Goal: Information Seeking & Learning: Learn about a topic

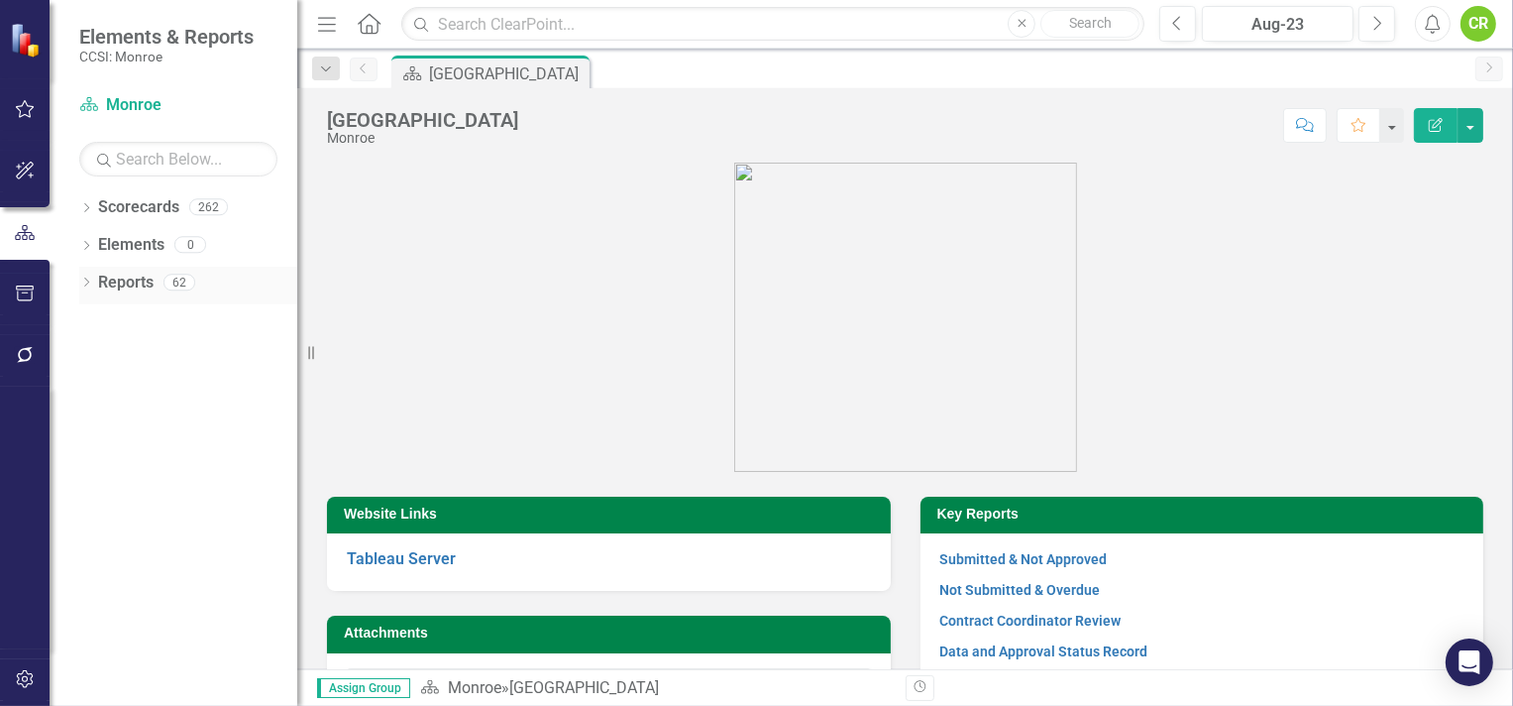
click at [131, 275] on link "Reports" at bounding box center [126, 283] width 56 height 23
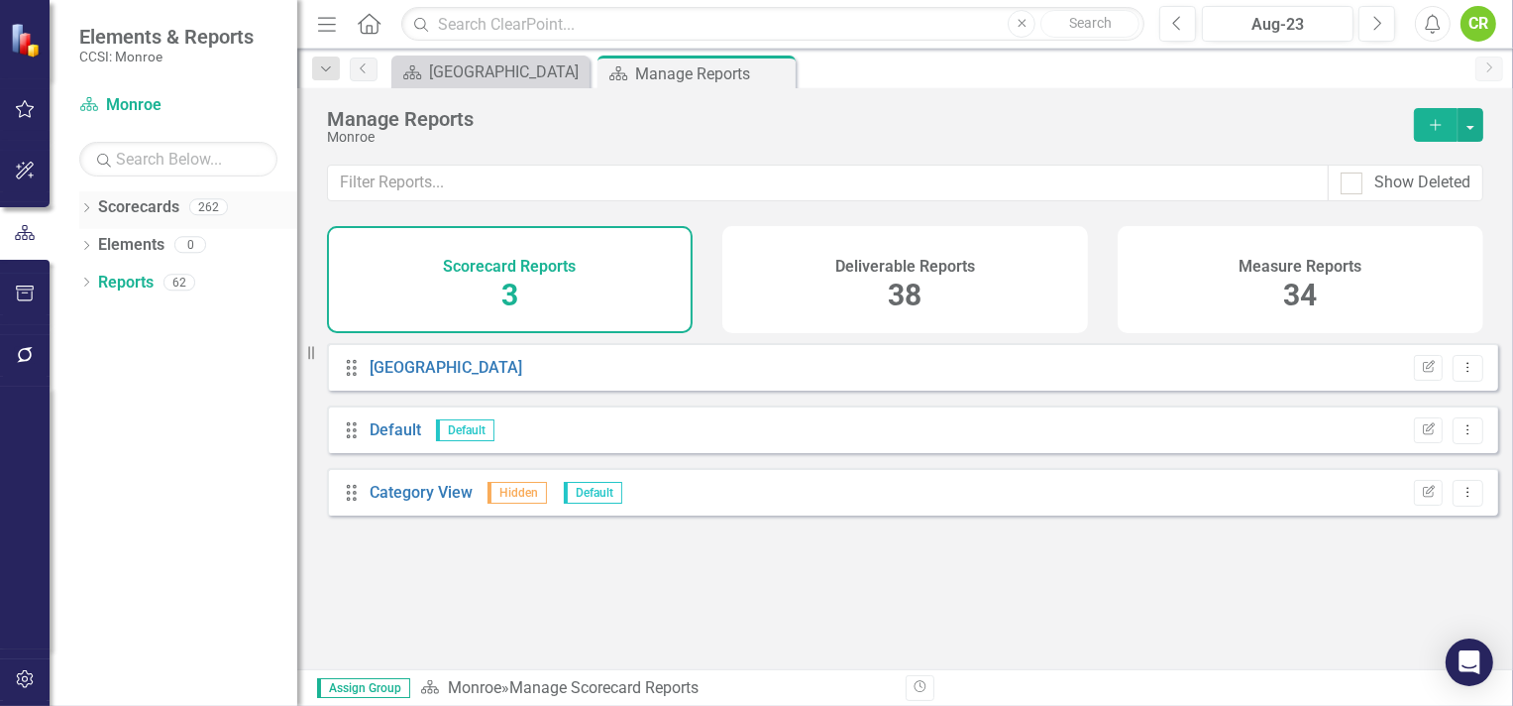
click at [138, 201] on link "Scorecards" at bounding box center [138, 207] width 81 height 23
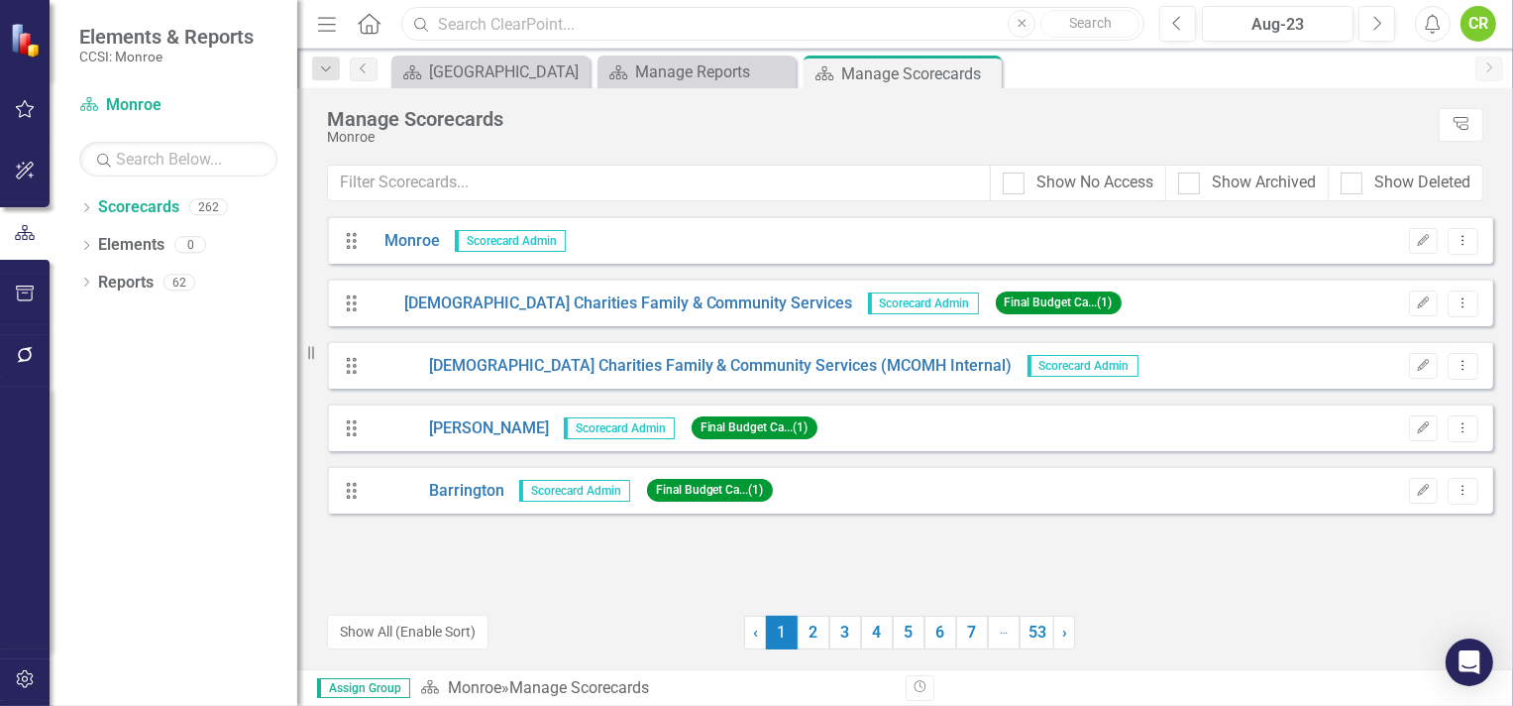
click at [452, 27] on input "text" at bounding box center [772, 24] width 743 height 35
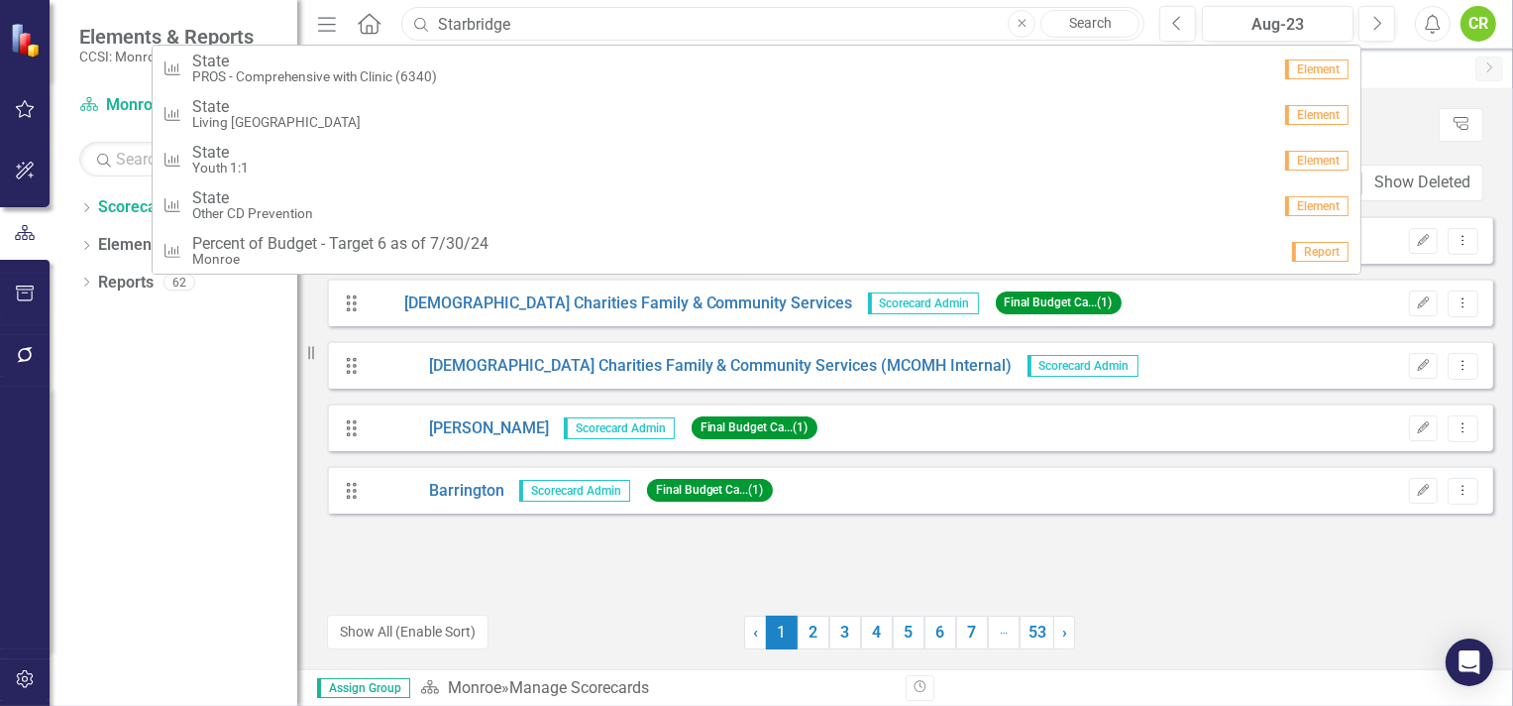
type input "Starbridge"
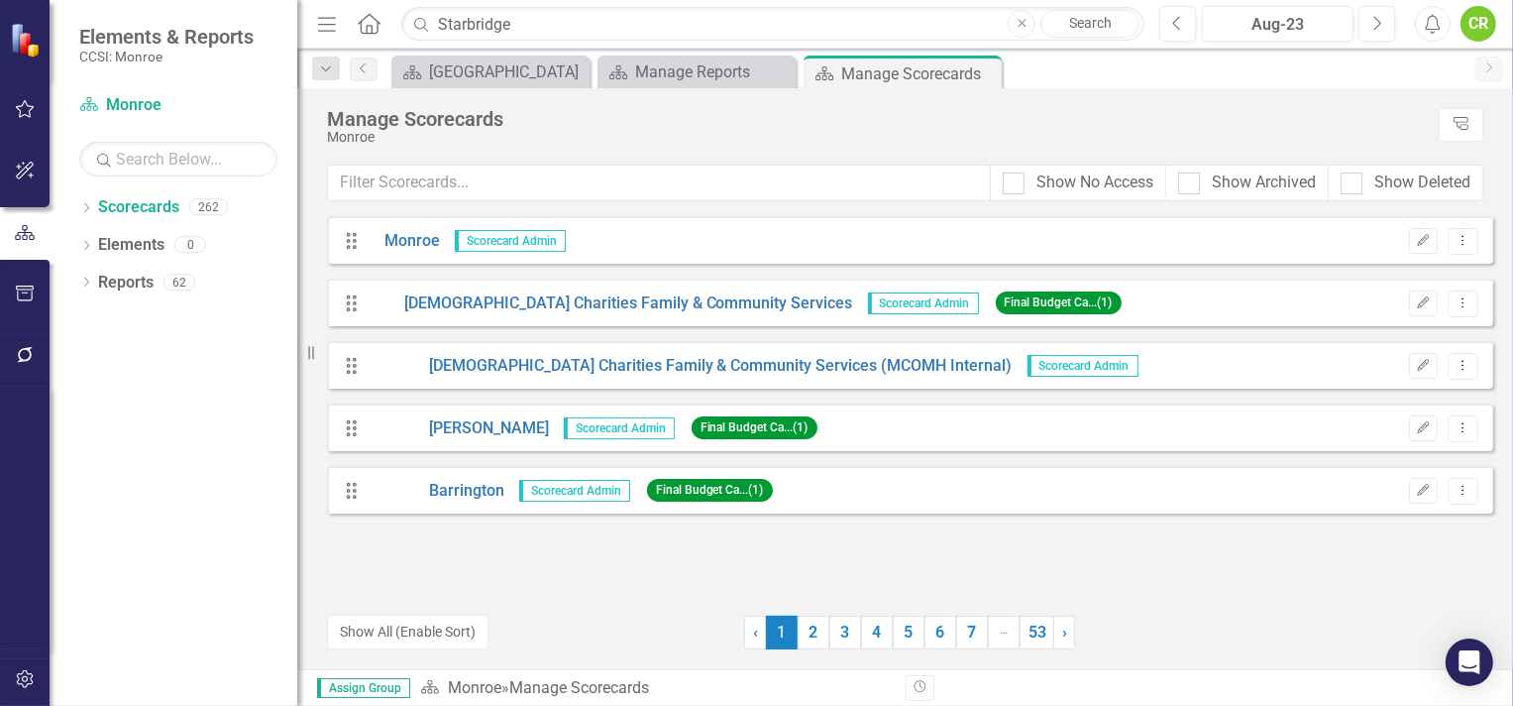
click at [1103, 22] on link "Search" at bounding box center [1090, 24] width 99 height 28
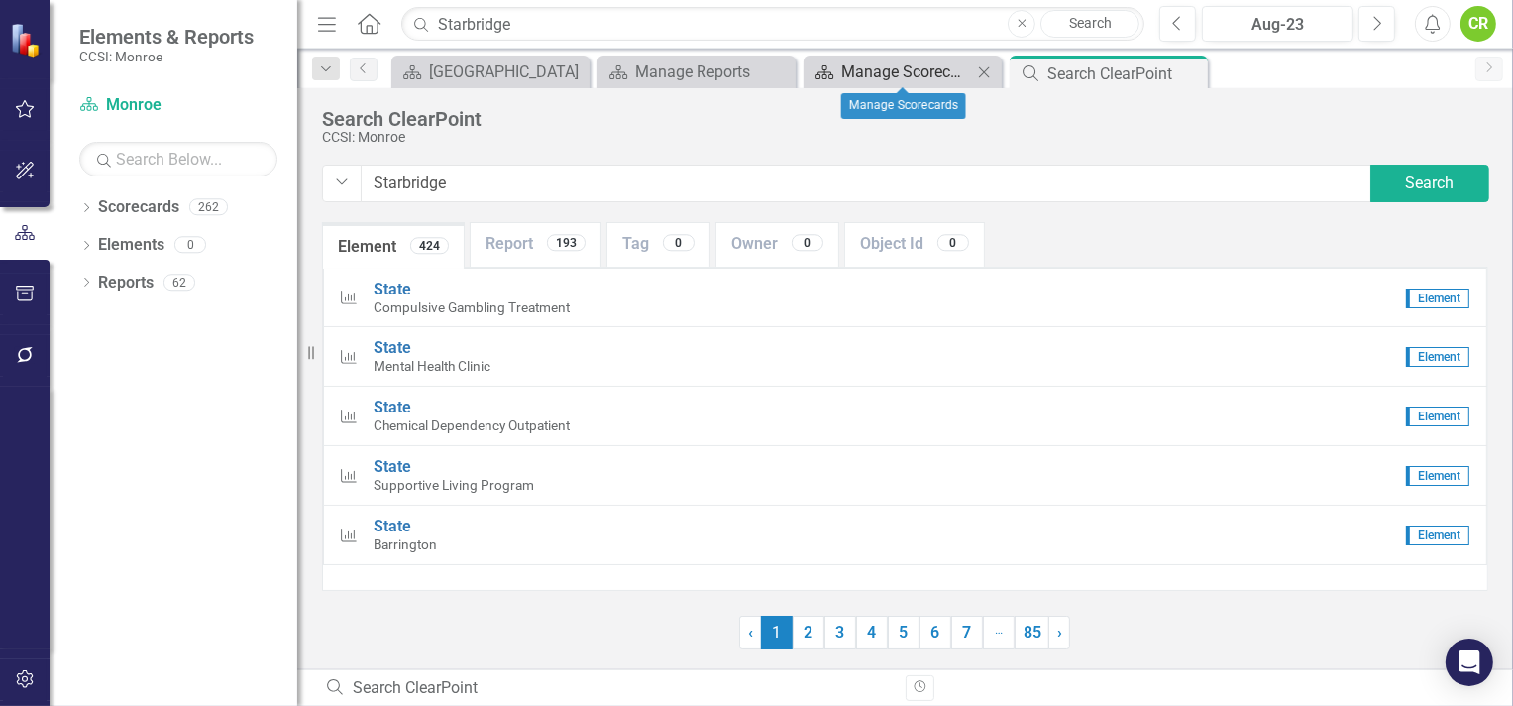
click at [904, 73] on div "Manage Scorecards" at bounding box center [906, 71] width 131 height 25
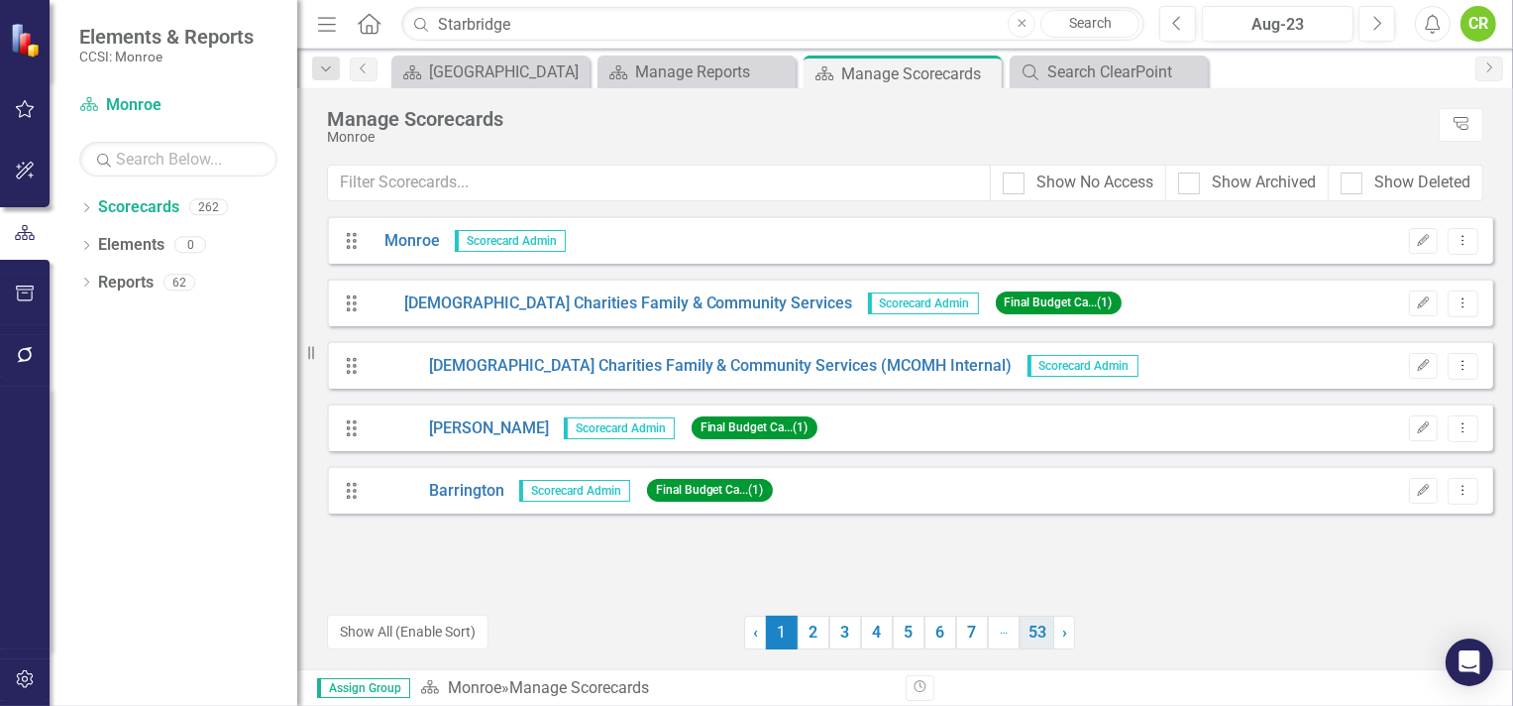
click at [1028, 635] on link "53" at bounding box center [1037, 632] width 35 height 34
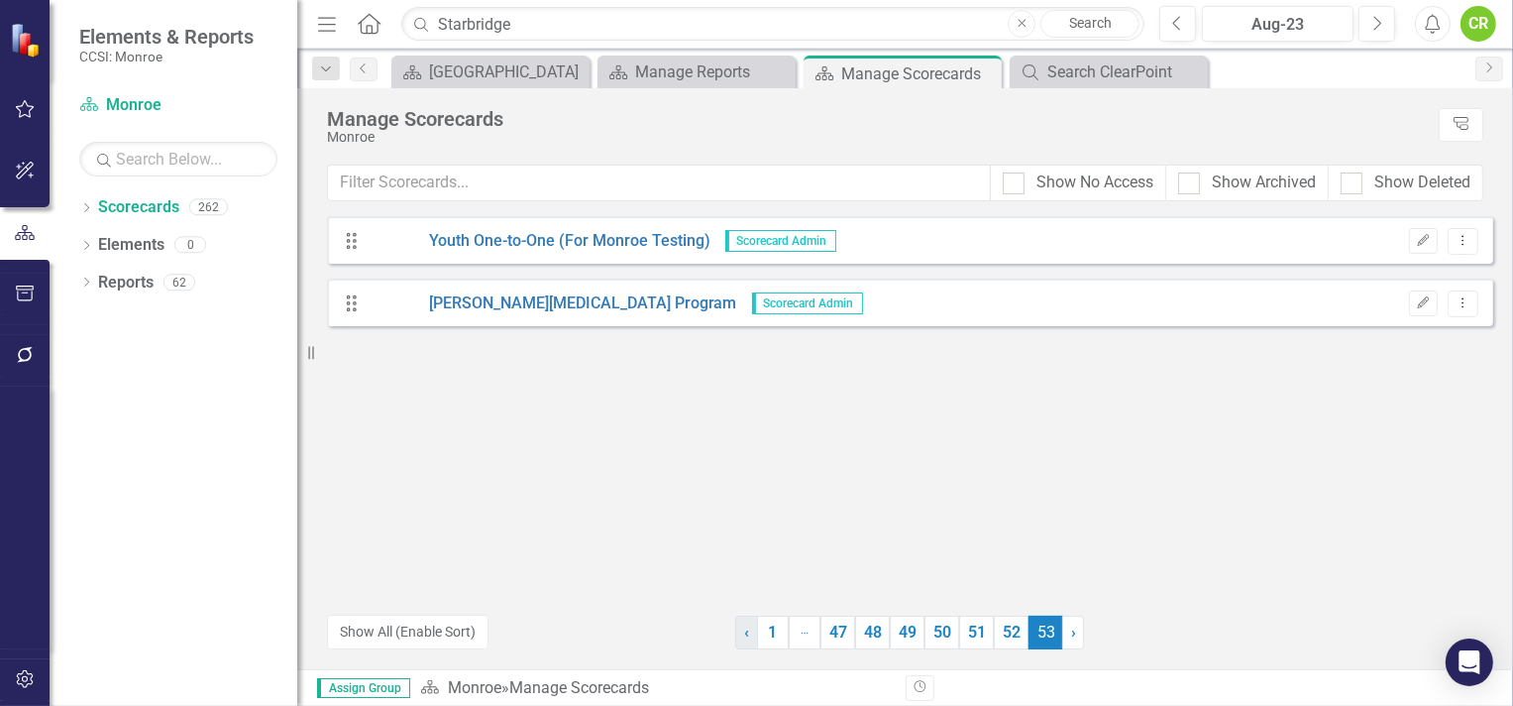
click at [745, 636] on span "‹" at bounding box center [746, 631] width 5 height 19
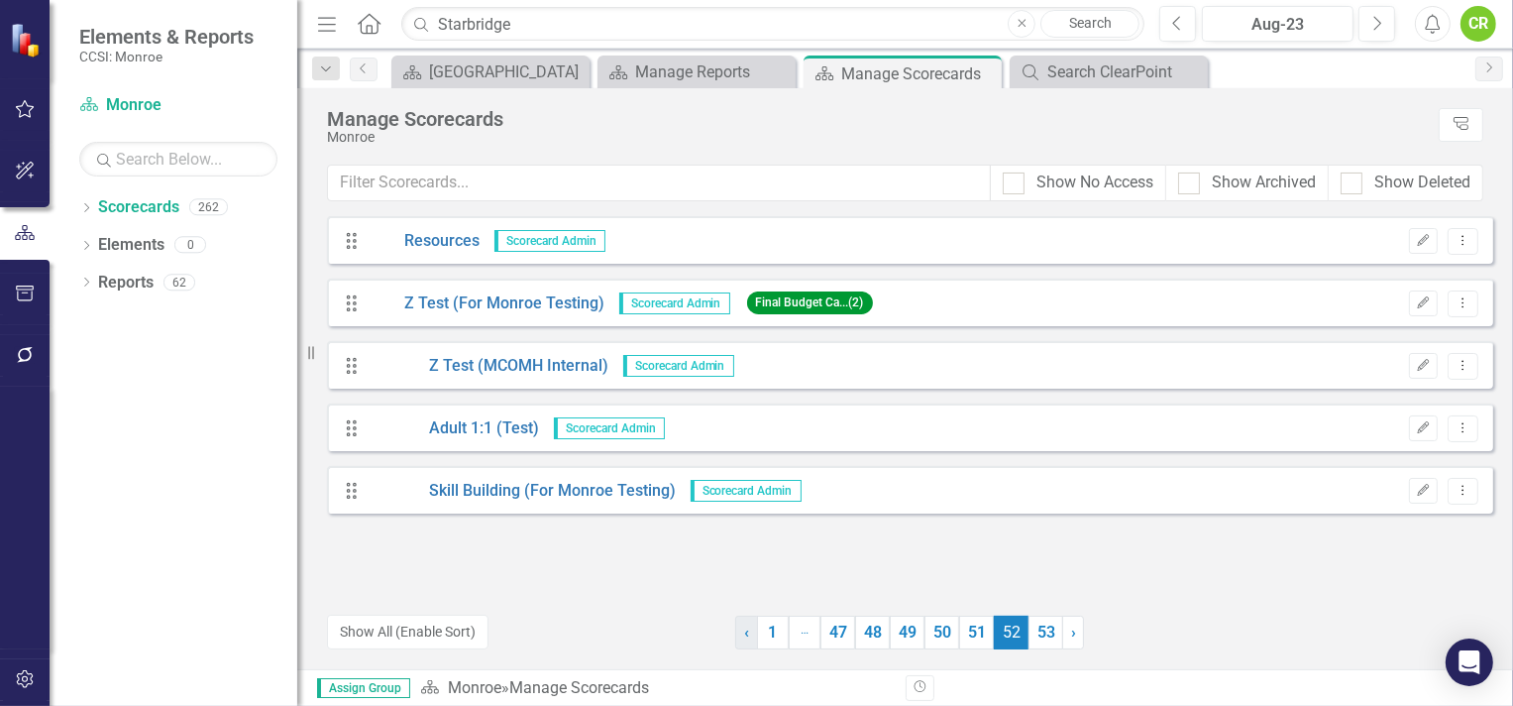
click at [745, 636] on span "‹" at bounding box center [746, 631] width 5 height 19
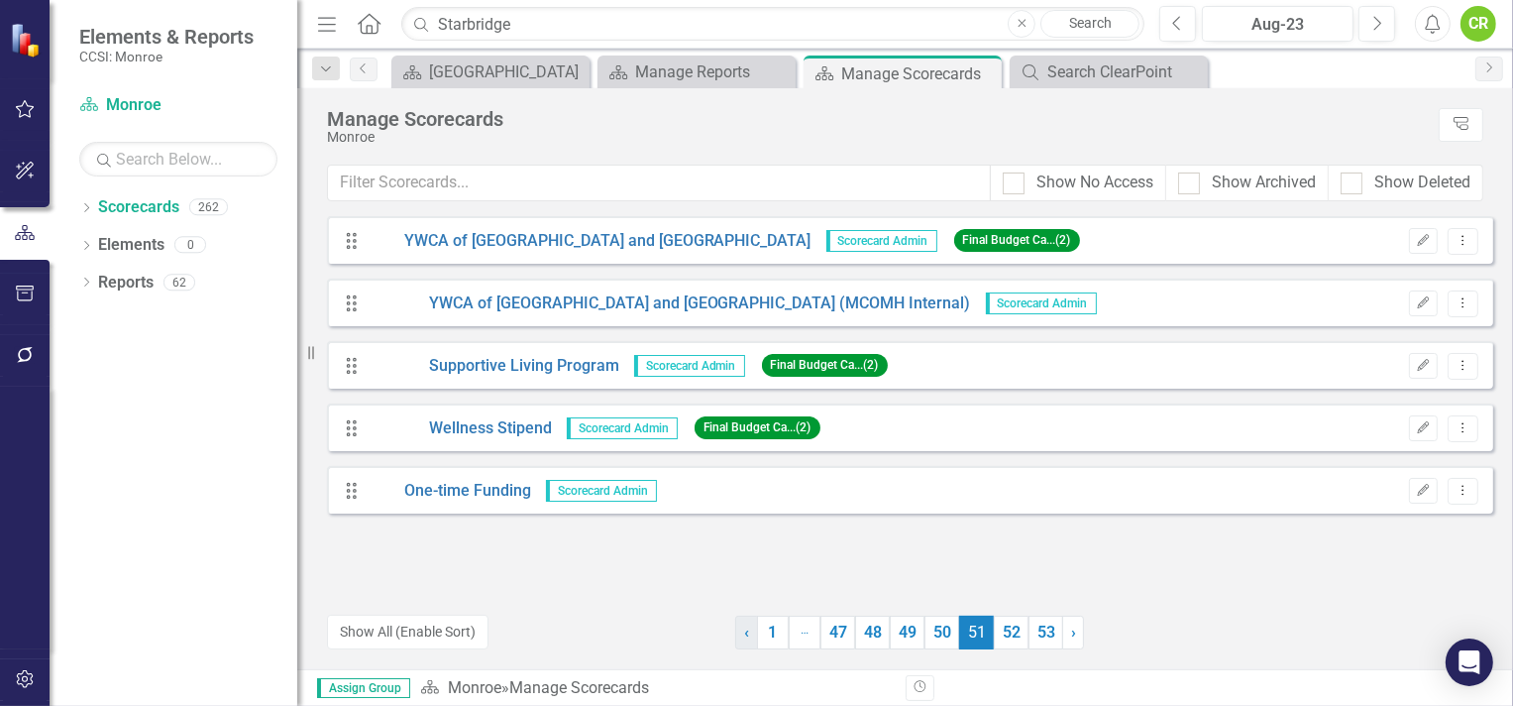
click at [745, 636] on span "‹" at bounding box center [746, 631] width 5 height 19
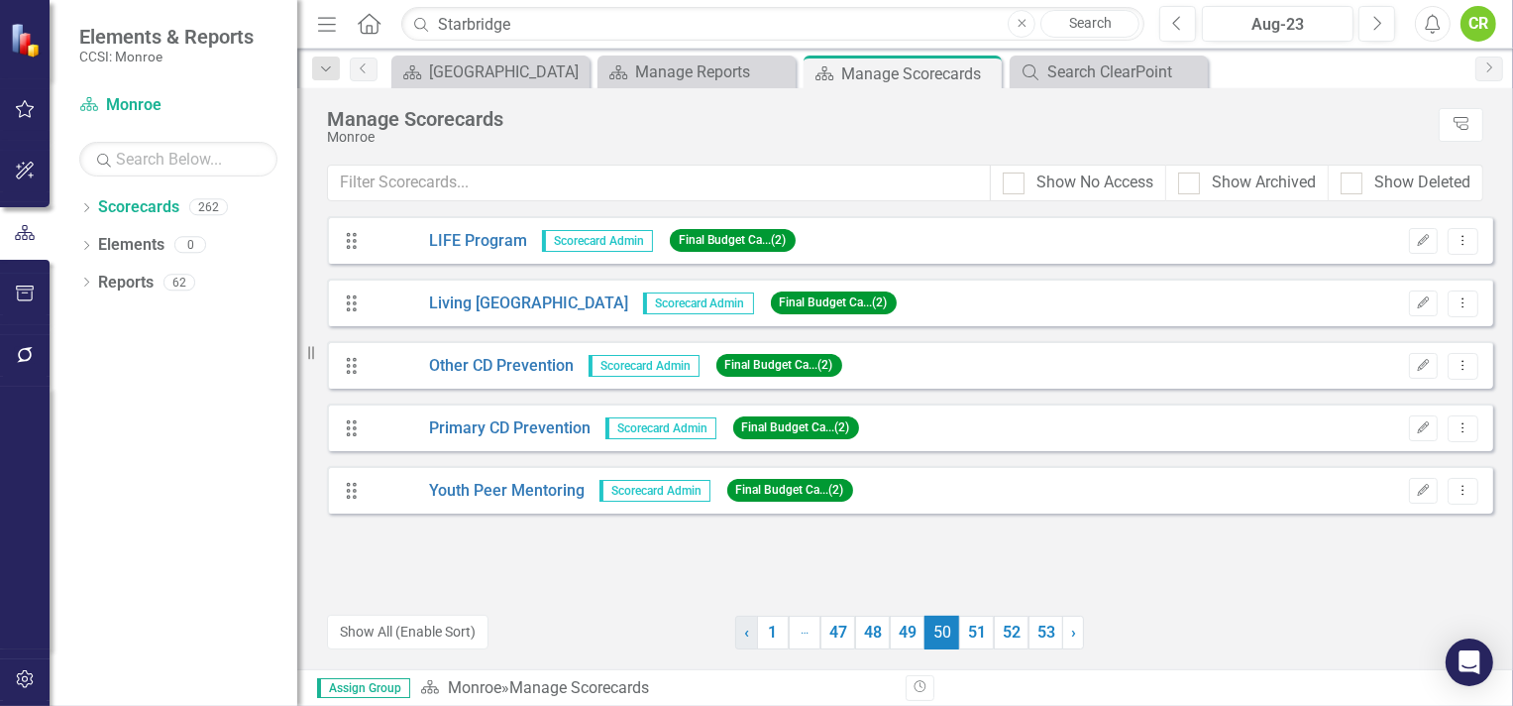
click at [745, 636] on span "‹" at bounding box center [746, 631] width 5 height 19
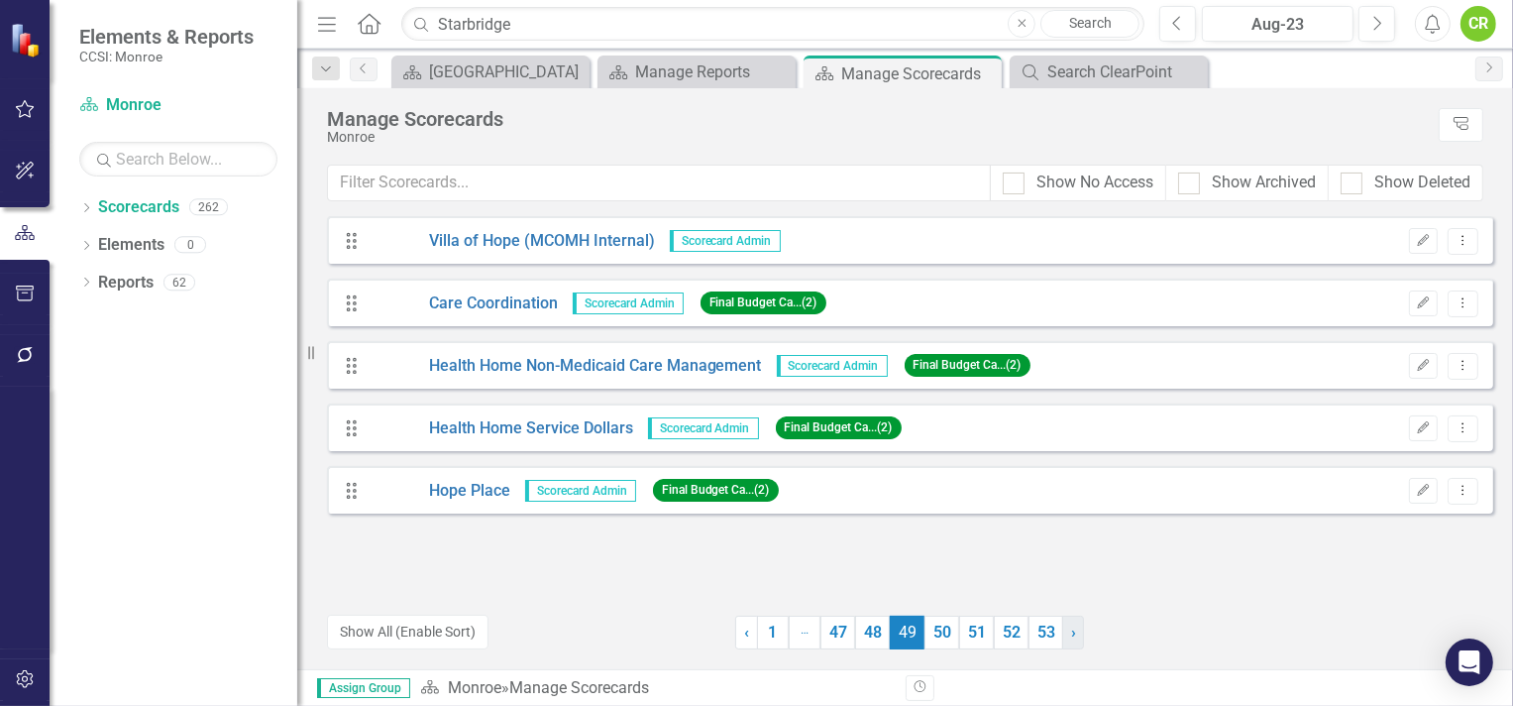
click at [1074, 633] on span "›" at bounding box center [1073, 631] width 5 height 19
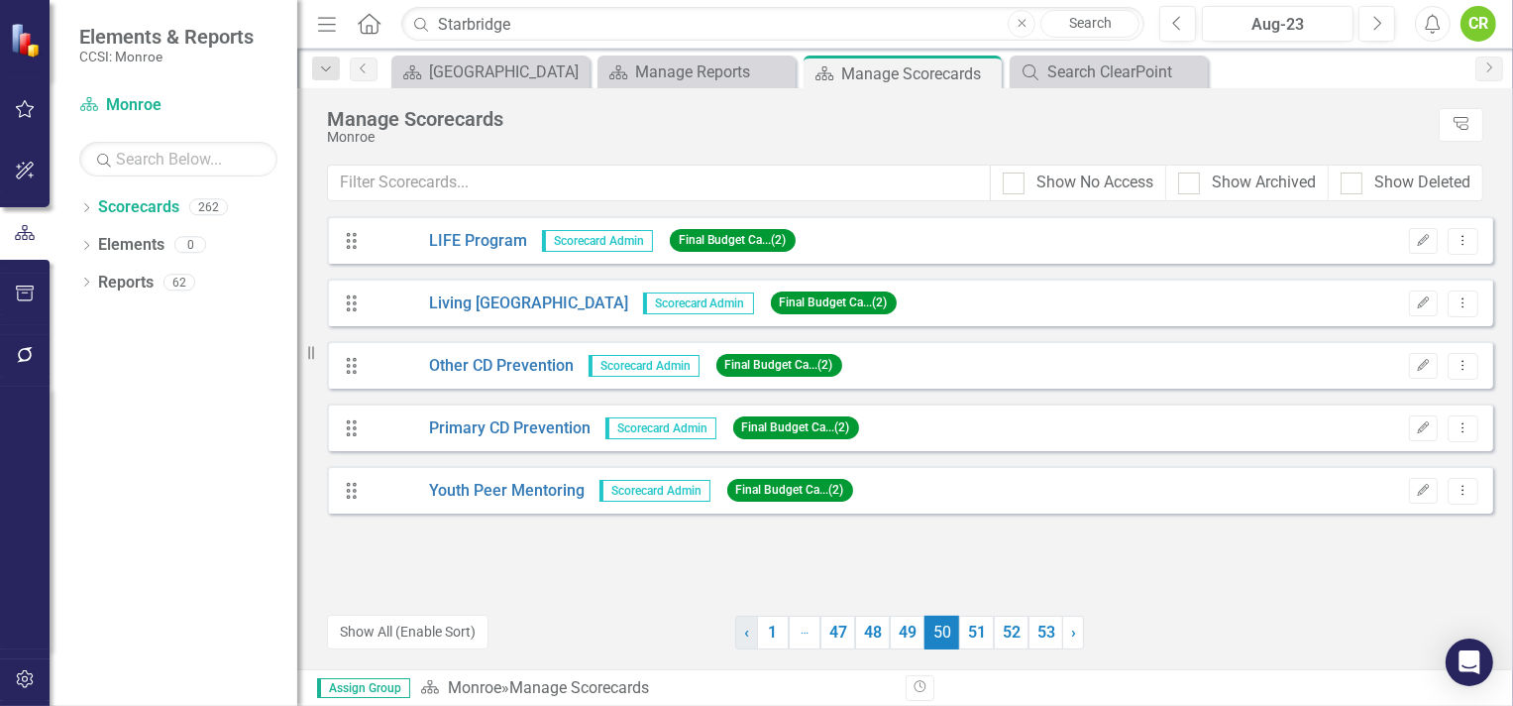
click at [745, 630] on span "‹" at bounding box center [746, 631] width 5 height 19
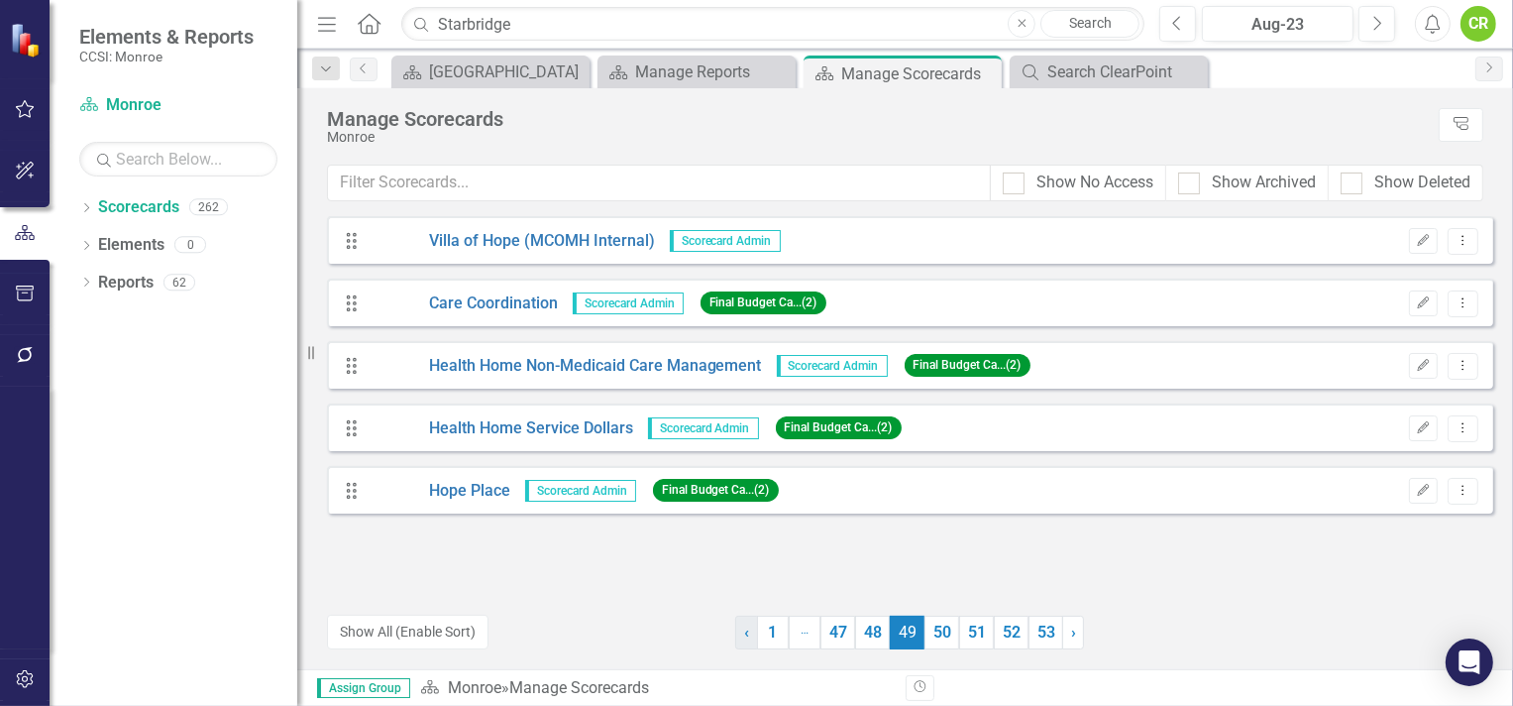
click at [745, 630] on span "‹" at bounding box center [746, 631] width 5 height 19
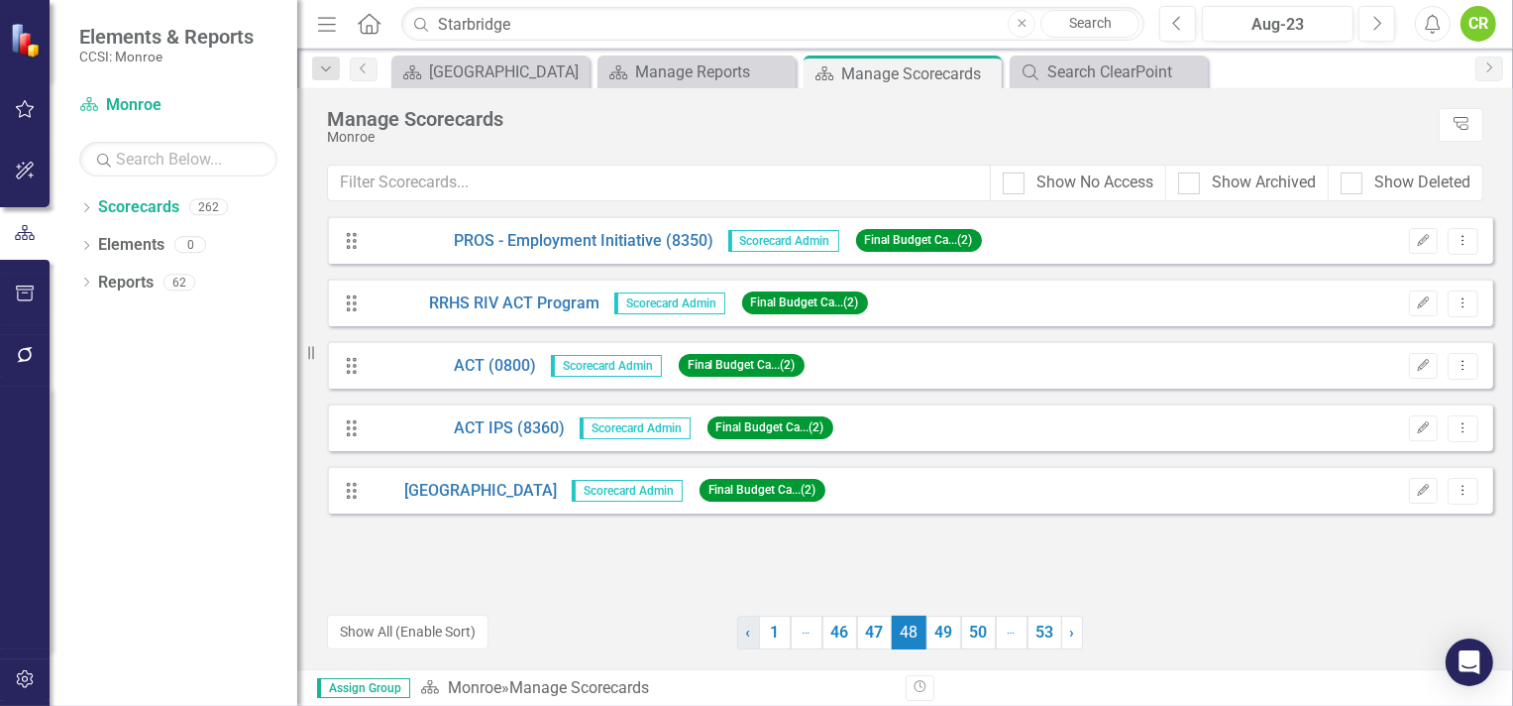
click at [746, 630] on span "‹" at bounding box center [748, 631] width 5 height 19
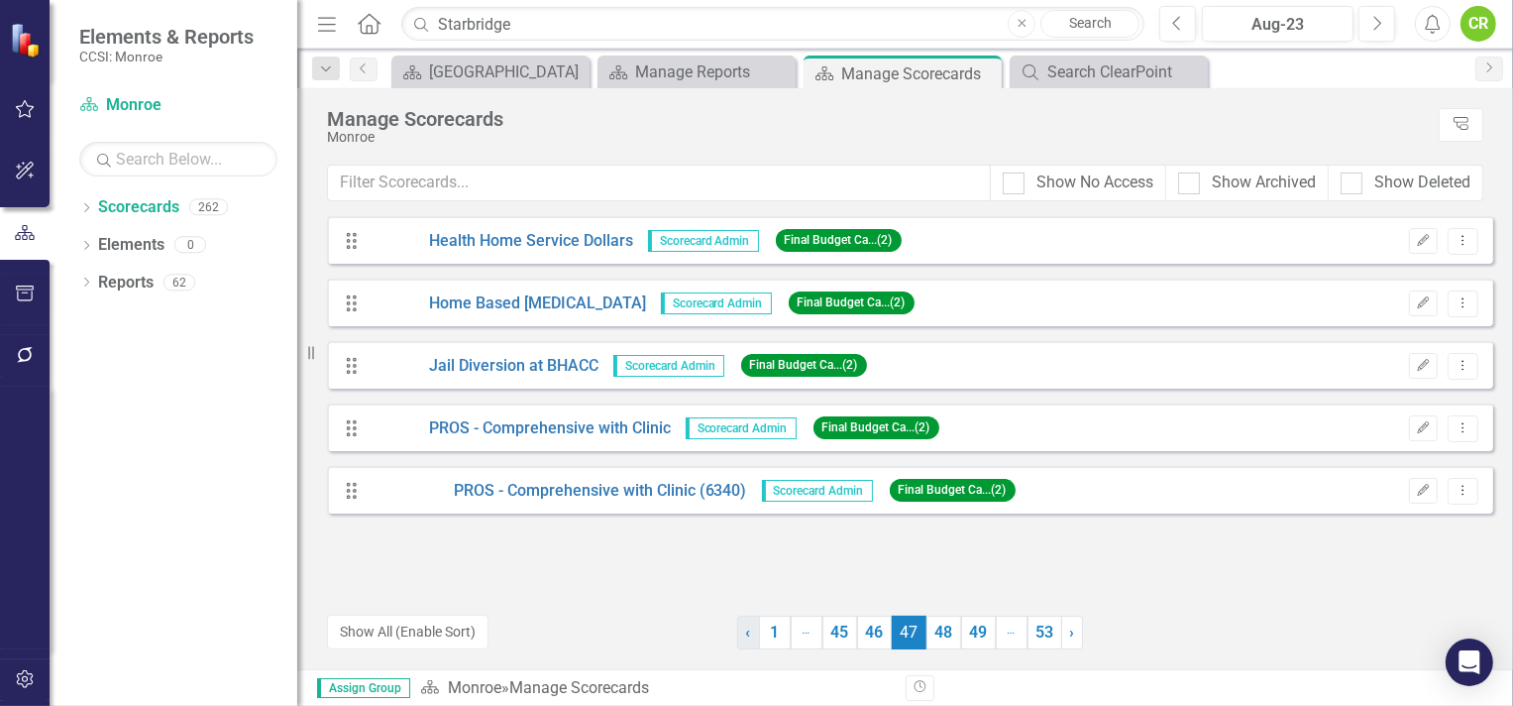
click at [746, 630] on span "‹" at bounding box center [748, 631] width 5 height 19
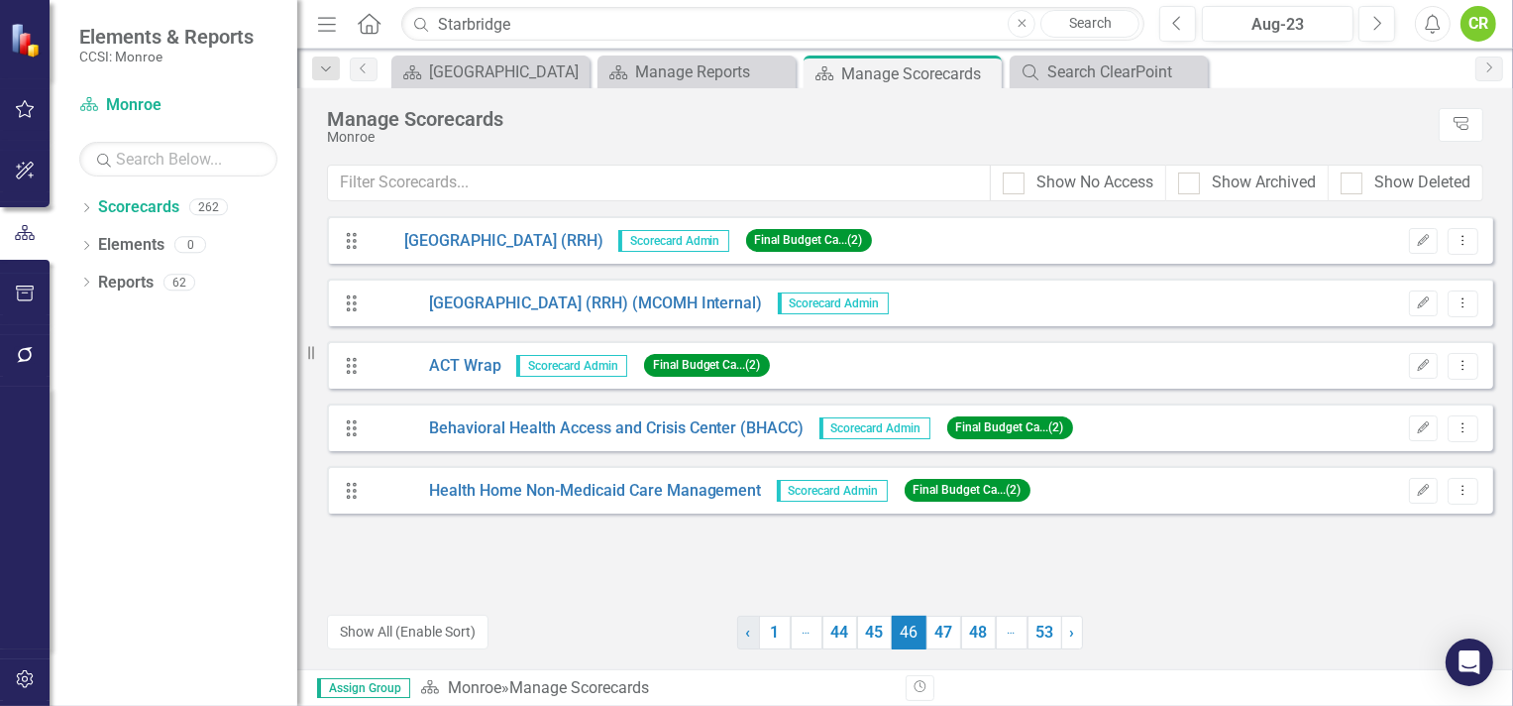
click at [746, 630] on span "‹" at bounding box center [748, 631] width 5 height 19
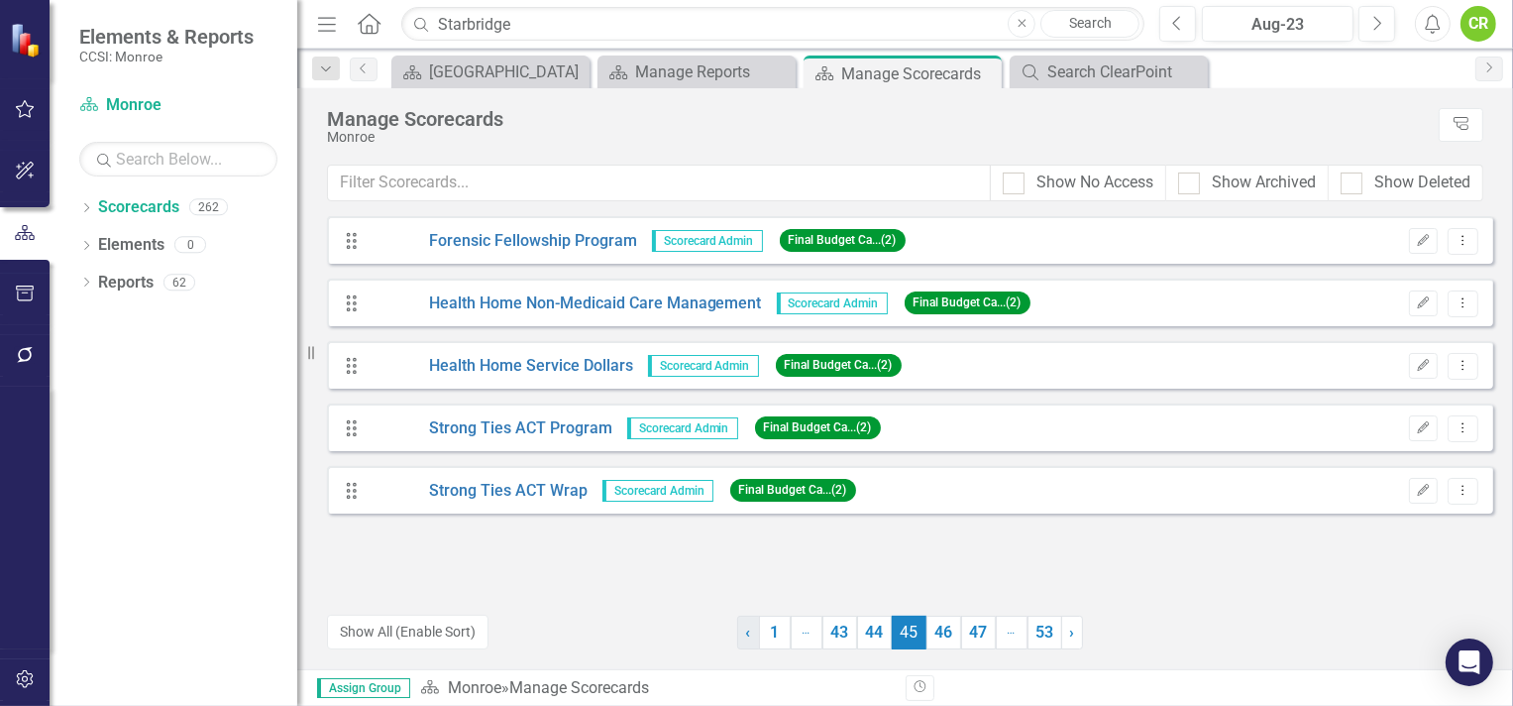
click at [746, 630] on span "‹" at bounding box center [748, 631] width 5 height 19
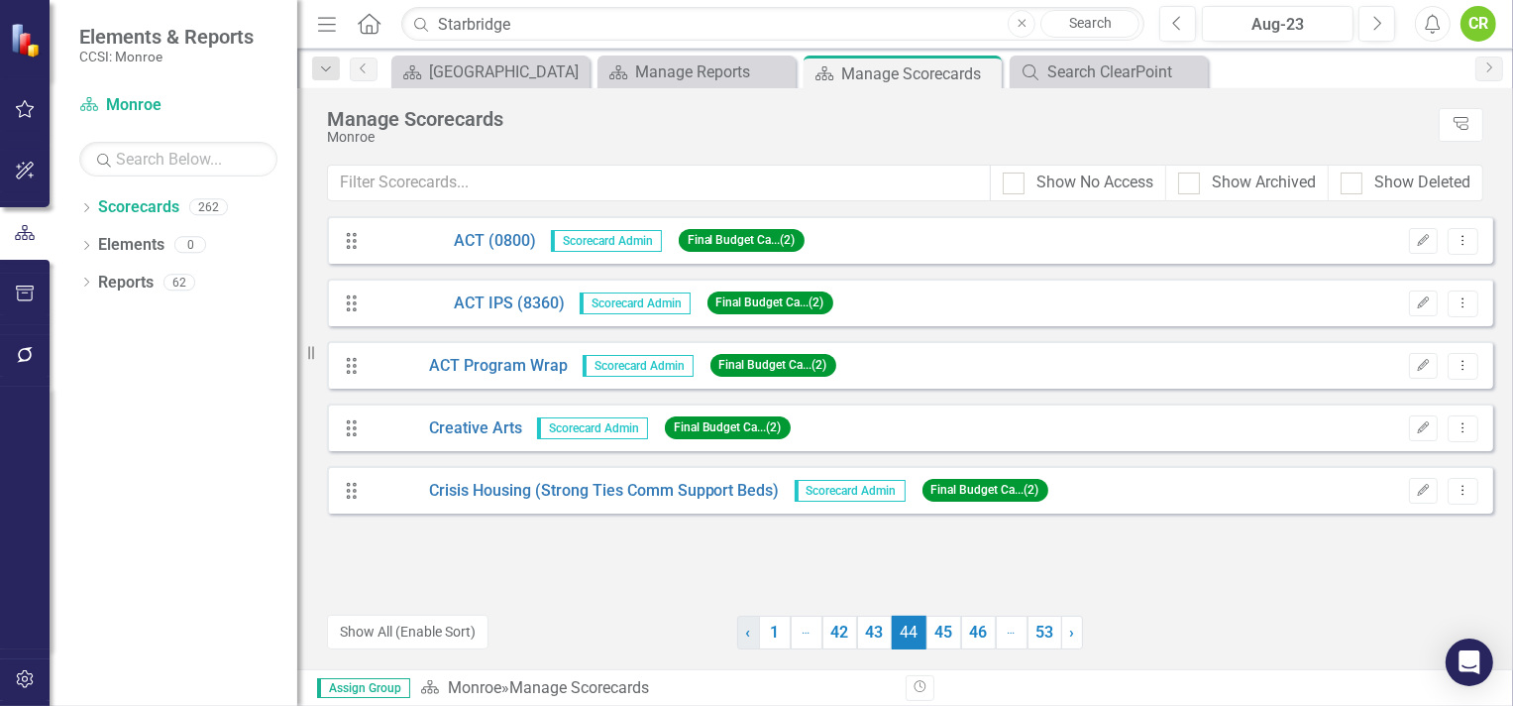
click at [746, 630] on span "‹" at bounding box center [748, 631] width 5 height 19
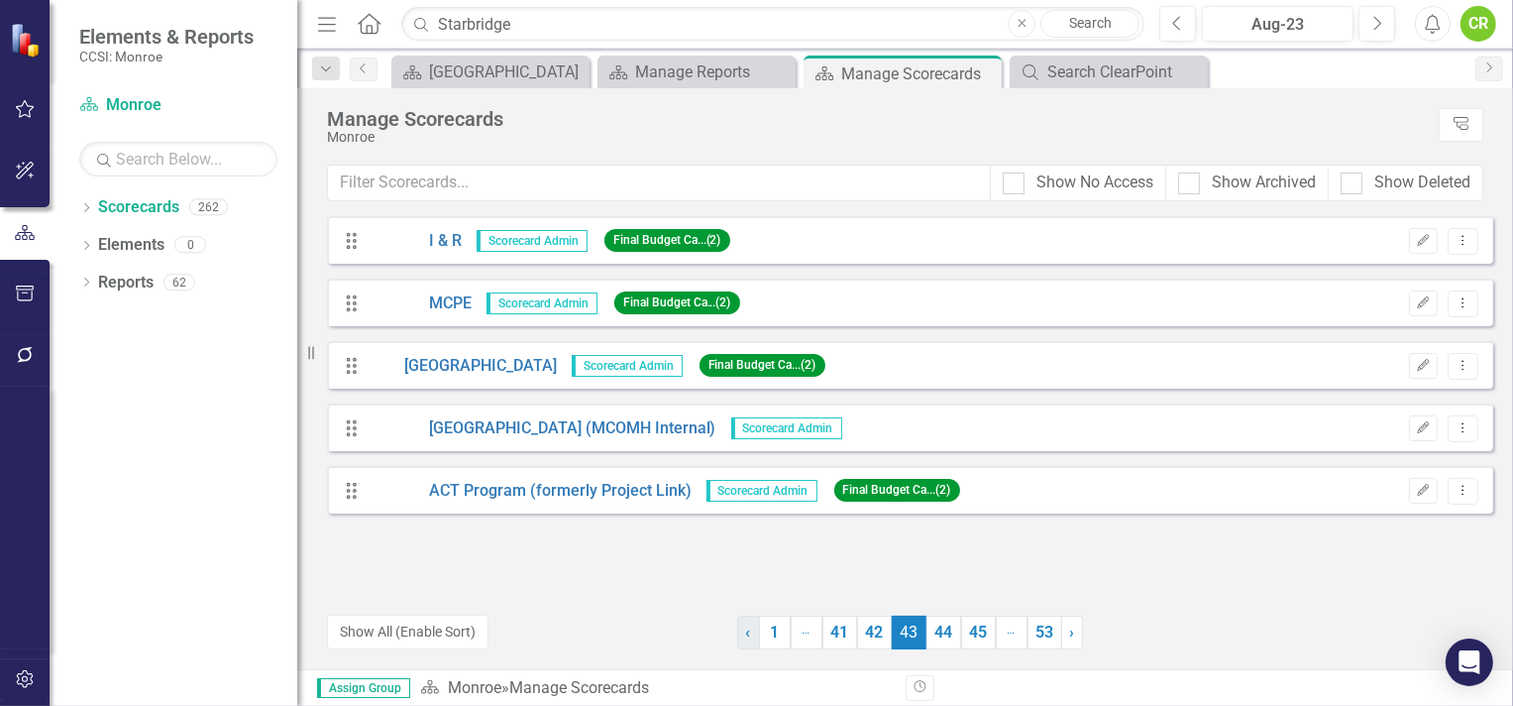
click at [746, 630] on span "‹" at bounding box center [748, 631] width 5 height 19
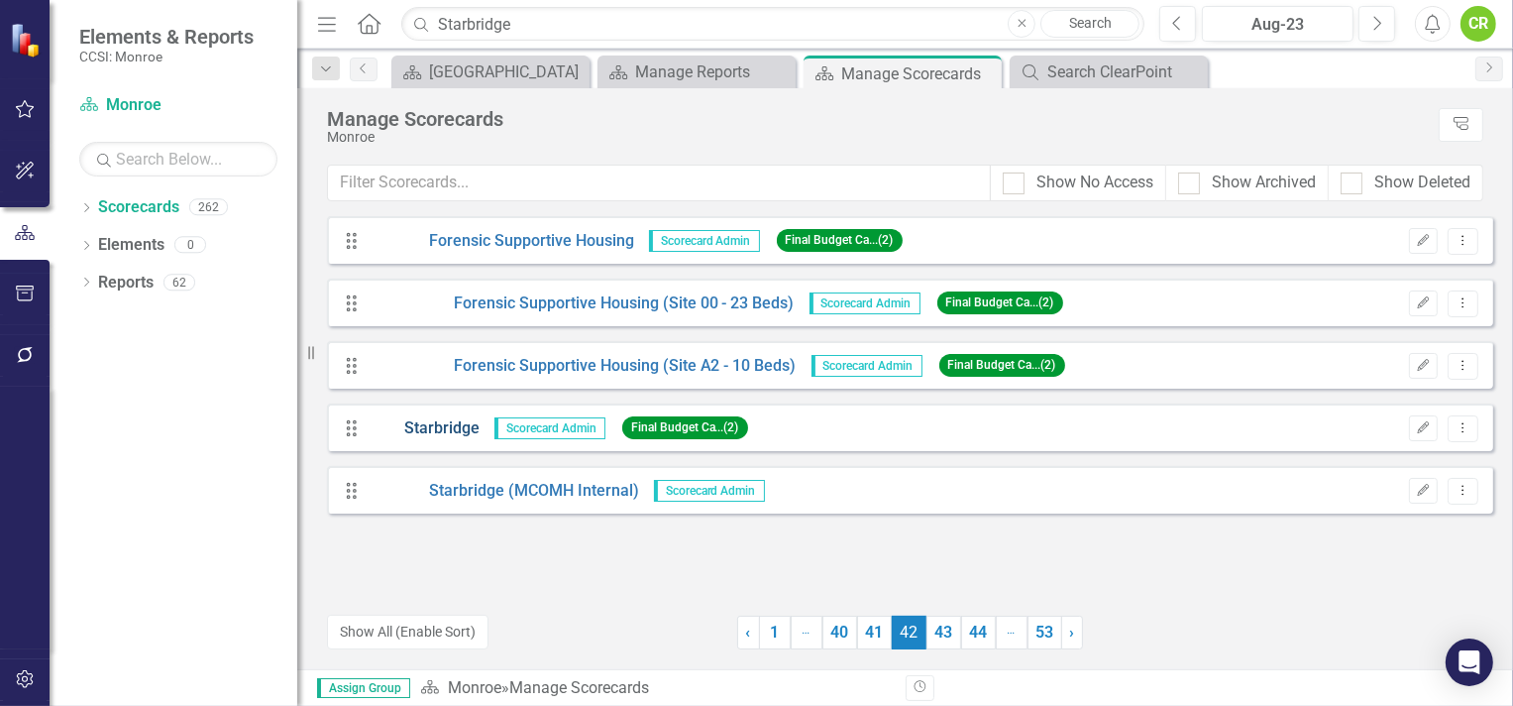
click at [445, 422] on link "Starbridge" at bounding box center [425, 428] width 110 height 23
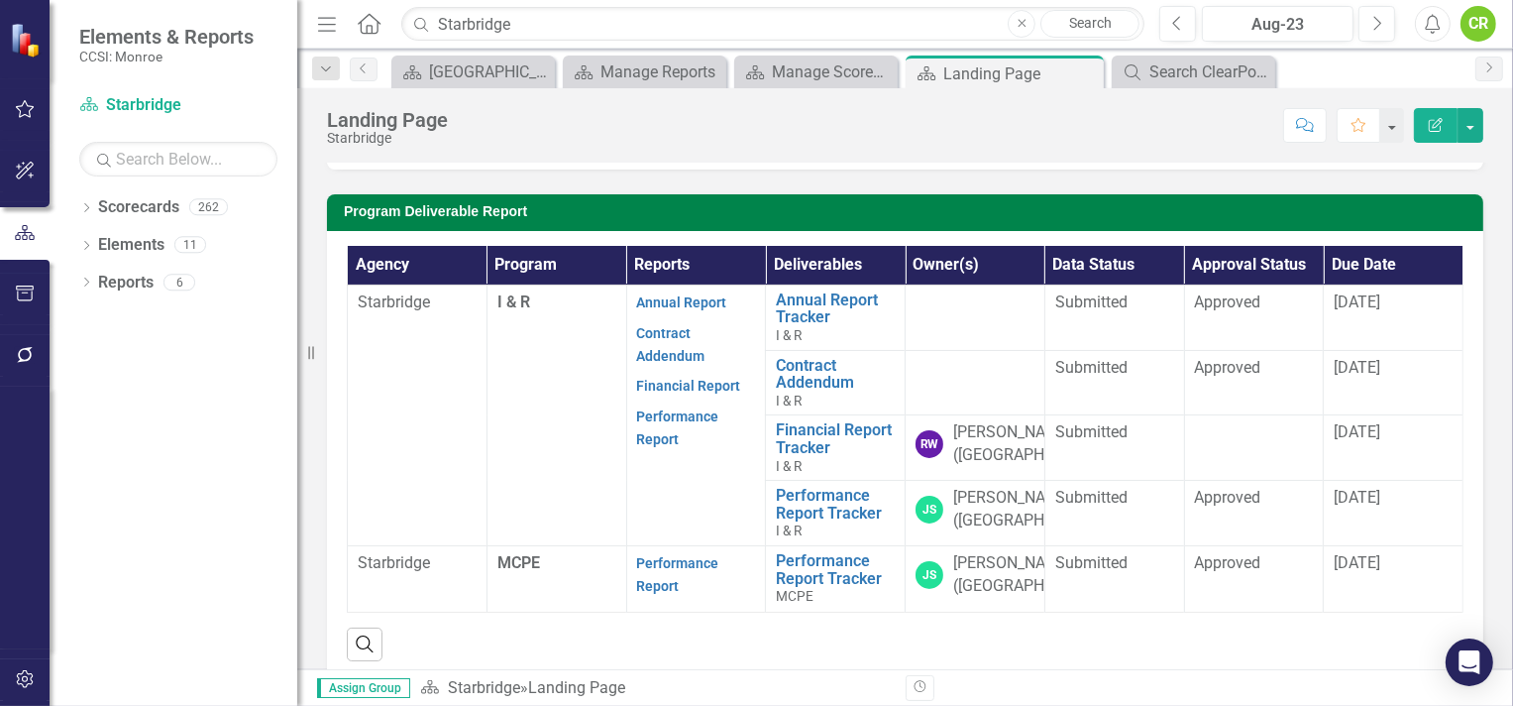
scroll to position [488, 0]
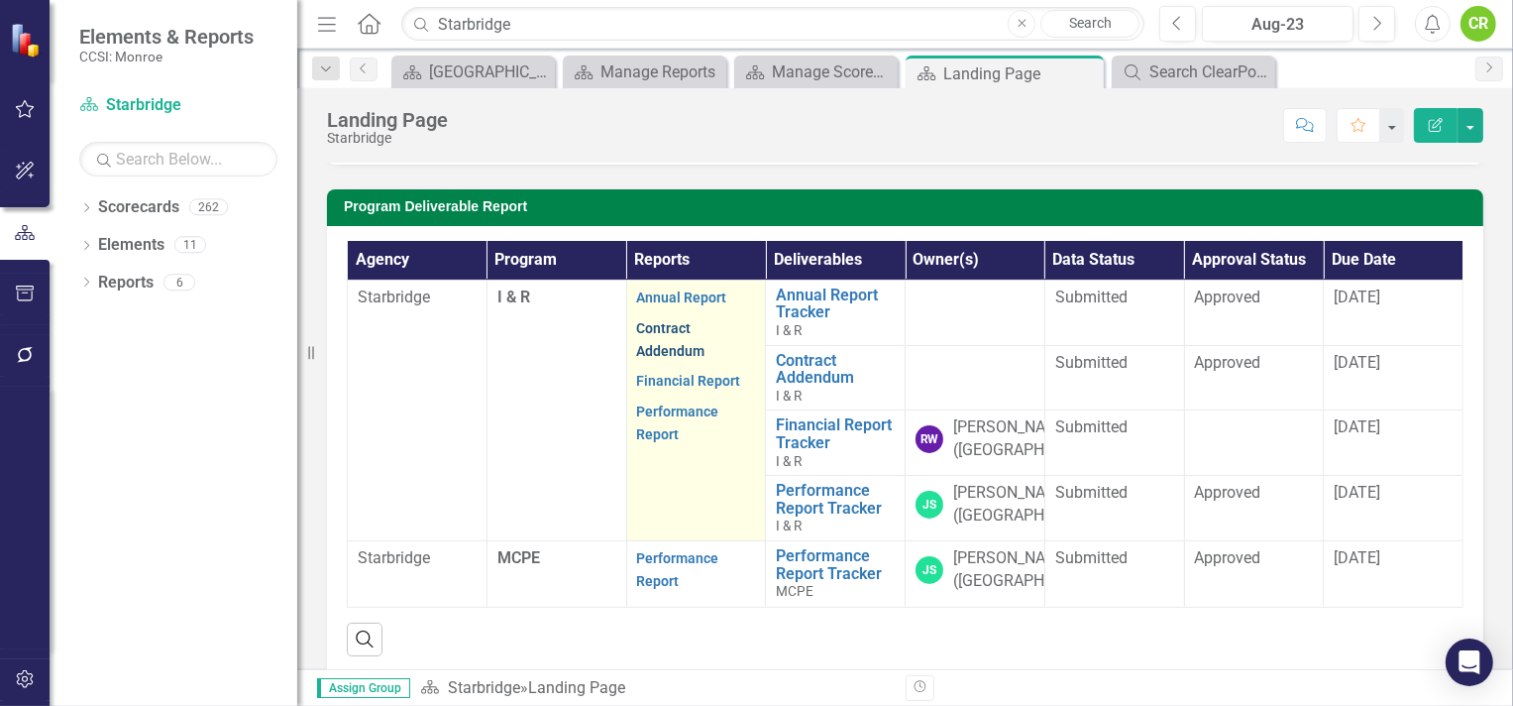
click at [644, 359] on link "Contract Addendum" at bounding box center [671, 339] width 68 height 39
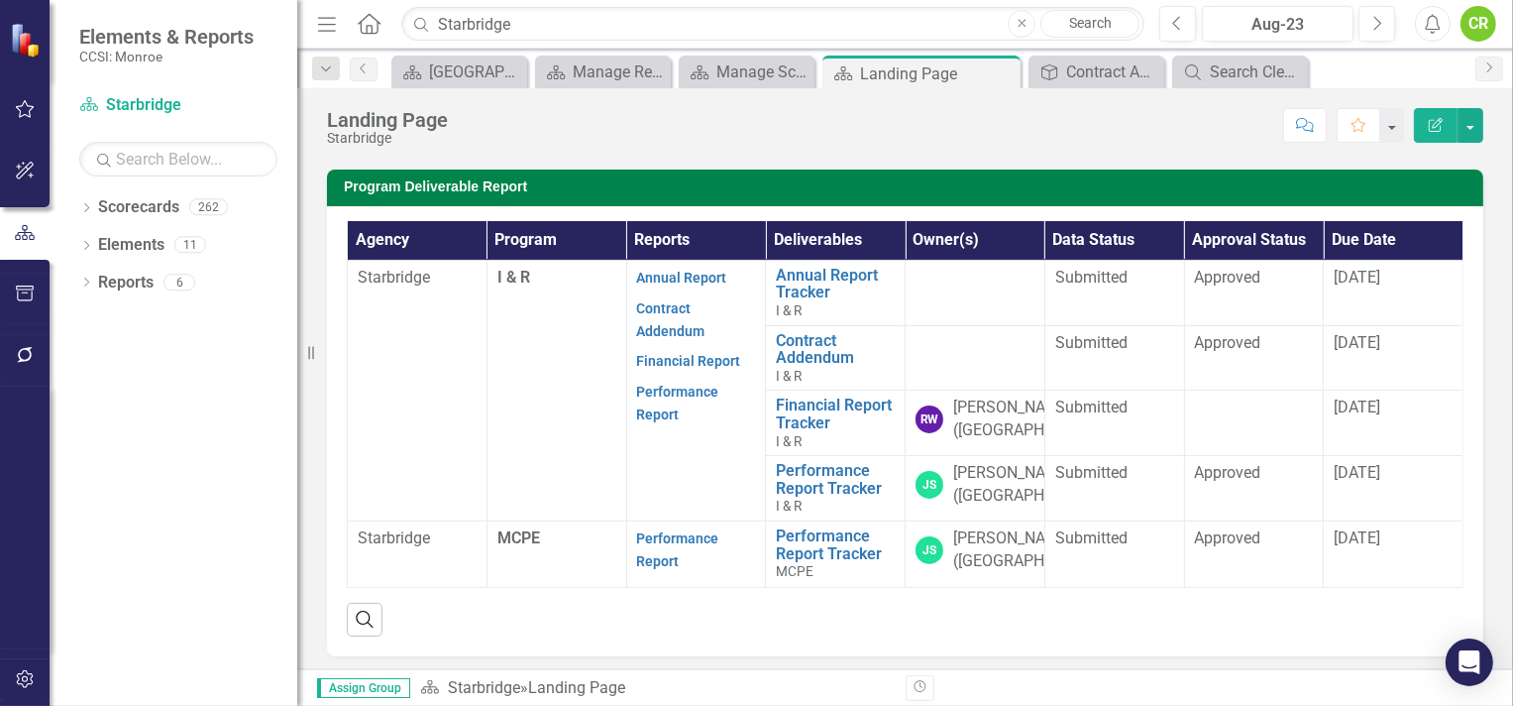
scroll to position [514, 0]
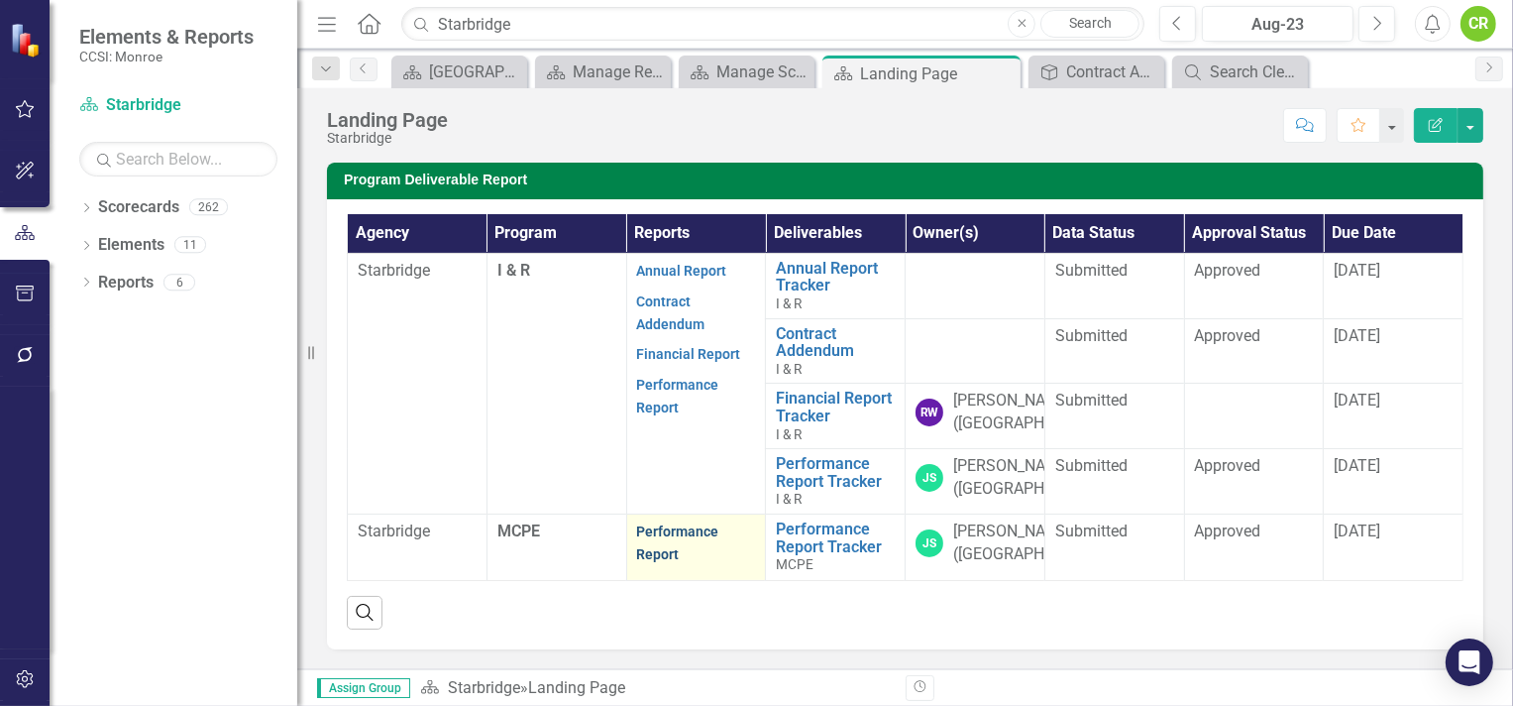
click at [654, 549] on link "Performance Report" at bounding box center [678, 542] width 82 height 39
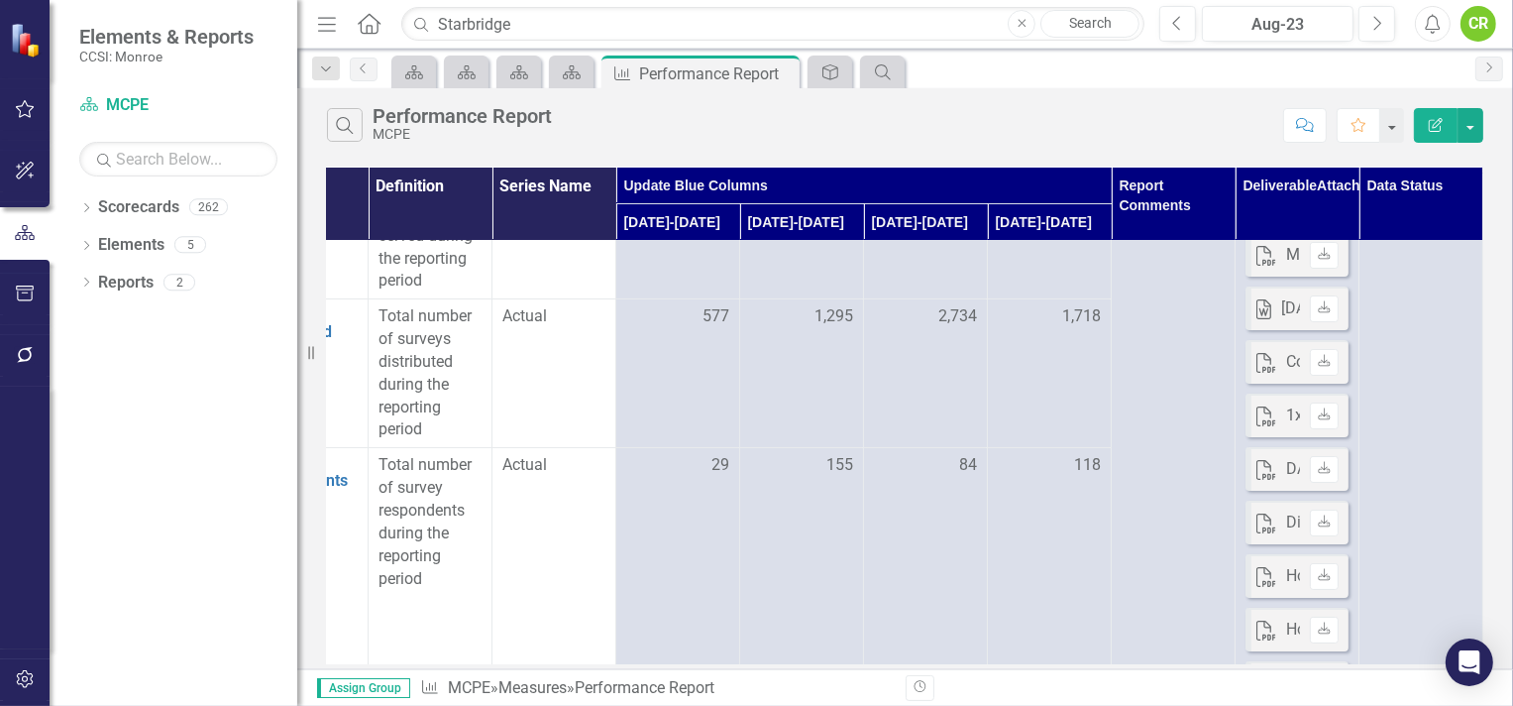
scroll to position [0, 96]
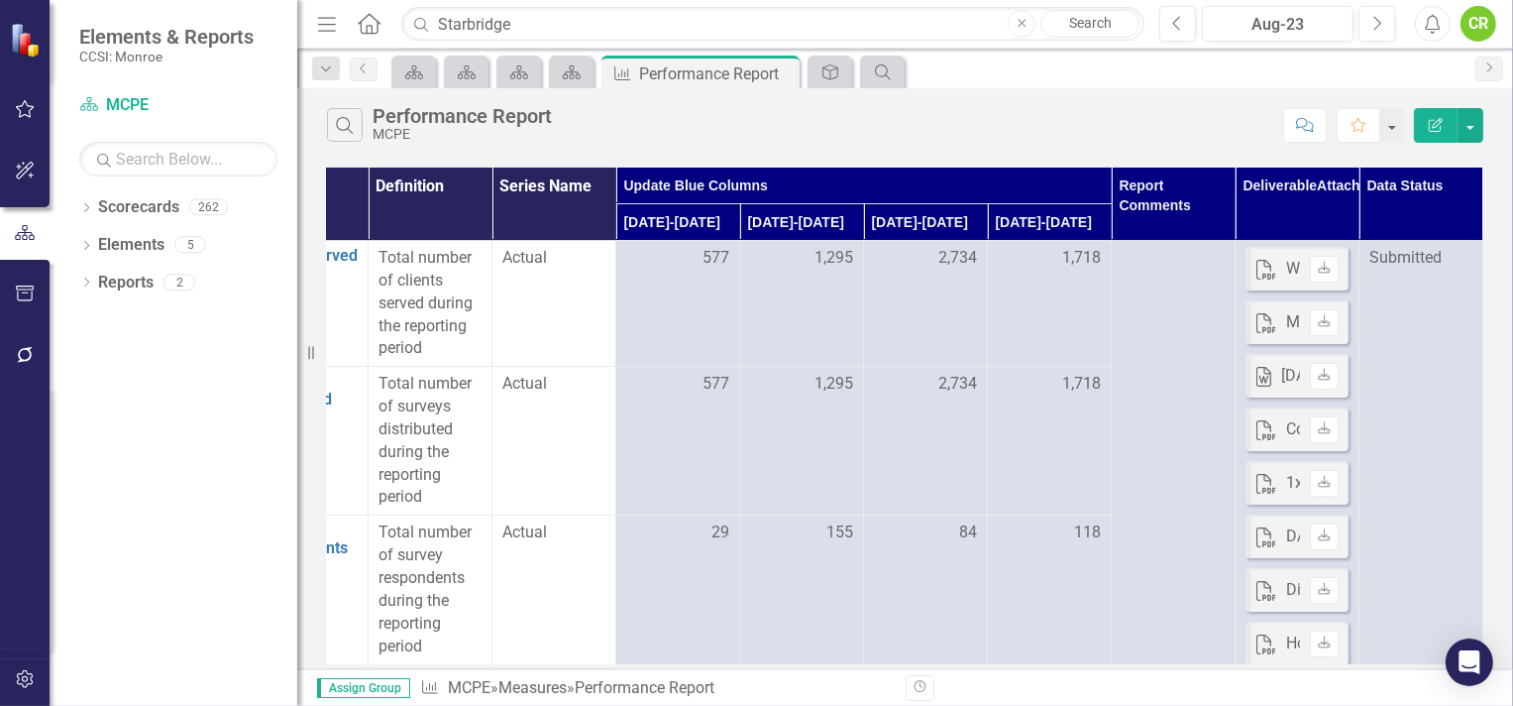
click at [745, 130] on div "Search Performance Report MCPE" at bounding box center [800, 125] width 946 height 34
click at [1380, 23] on icon "Next" at bounding box center [1377, 24] width 11 height 18
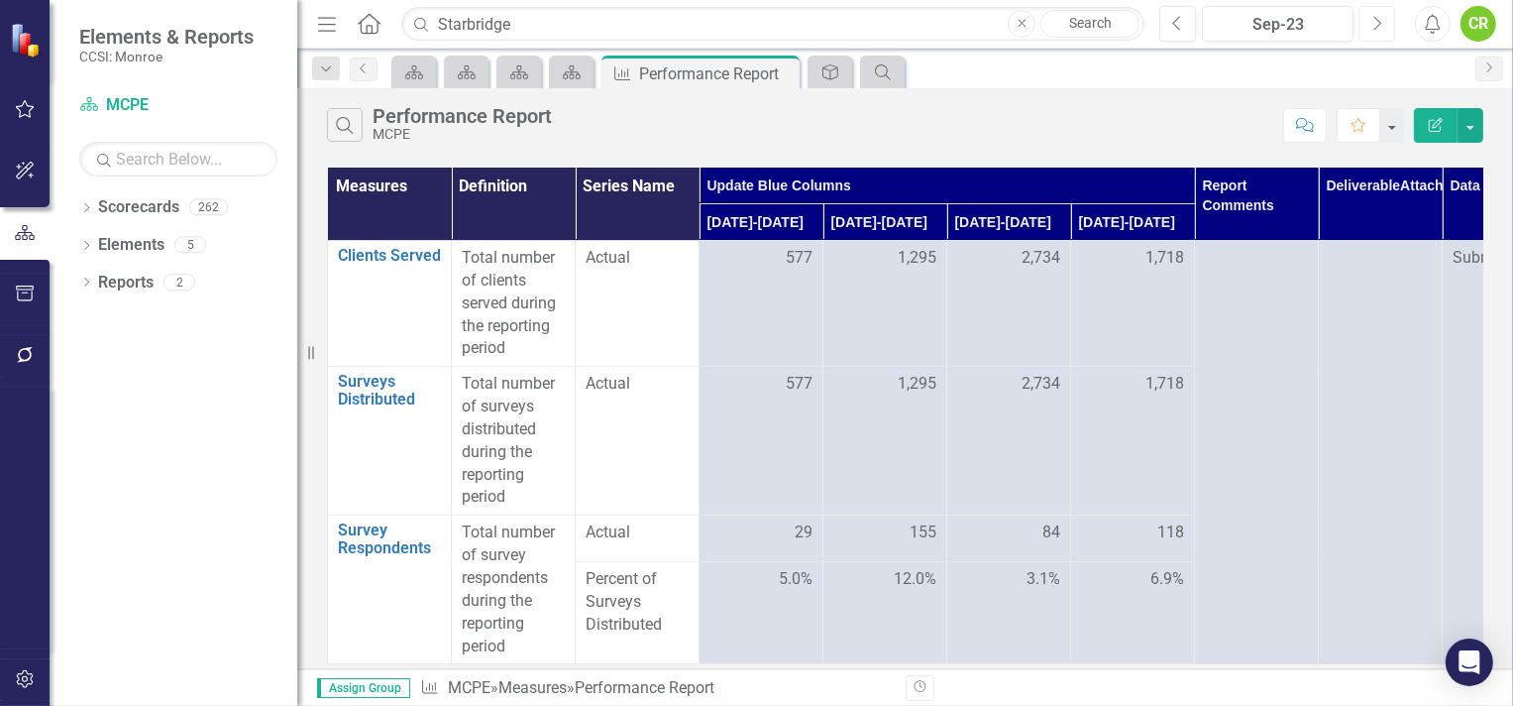
click at [1380, 23] on icon "Next" at bounding box center [1377, 24] width 11 height 18
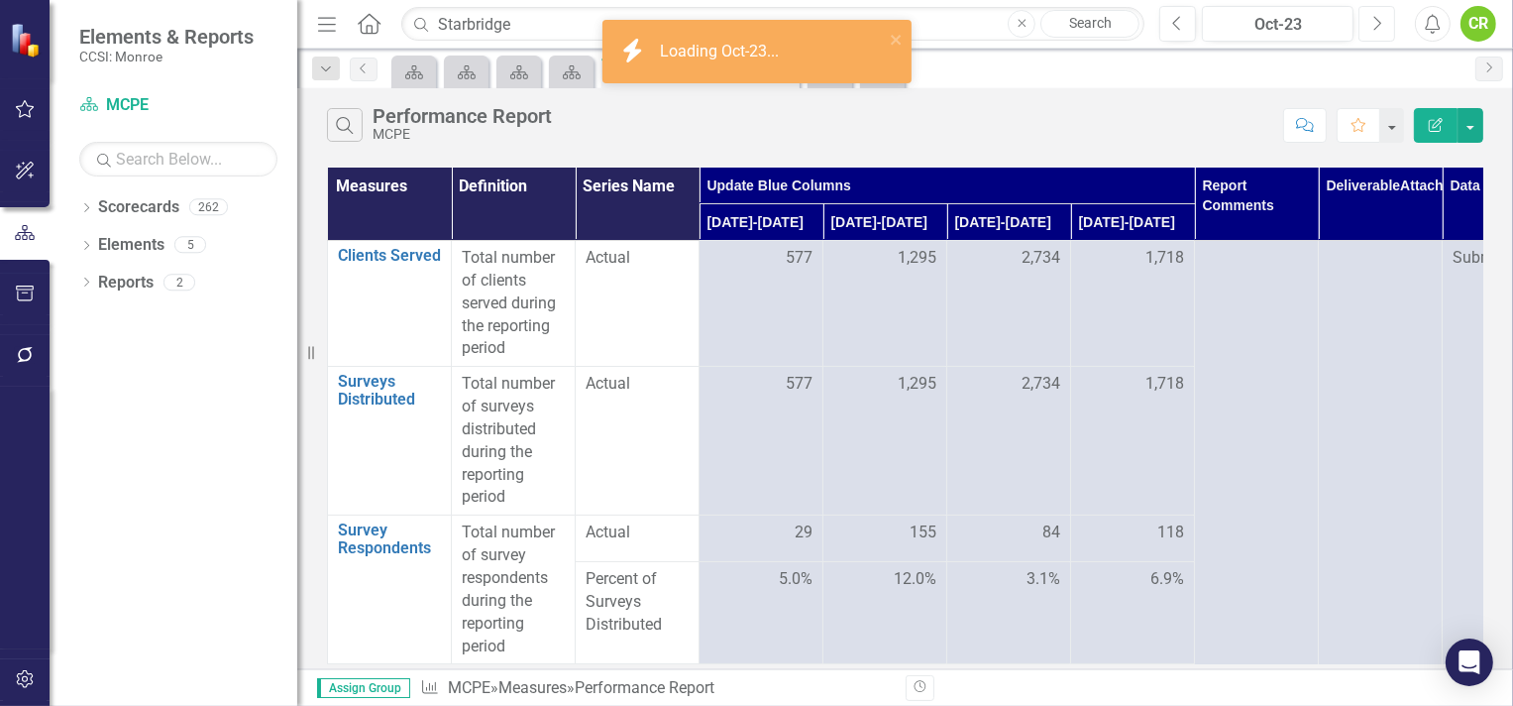
click at [1380, 23] on icon "Next" at bounding box center [1377, 24] width 11 height 18
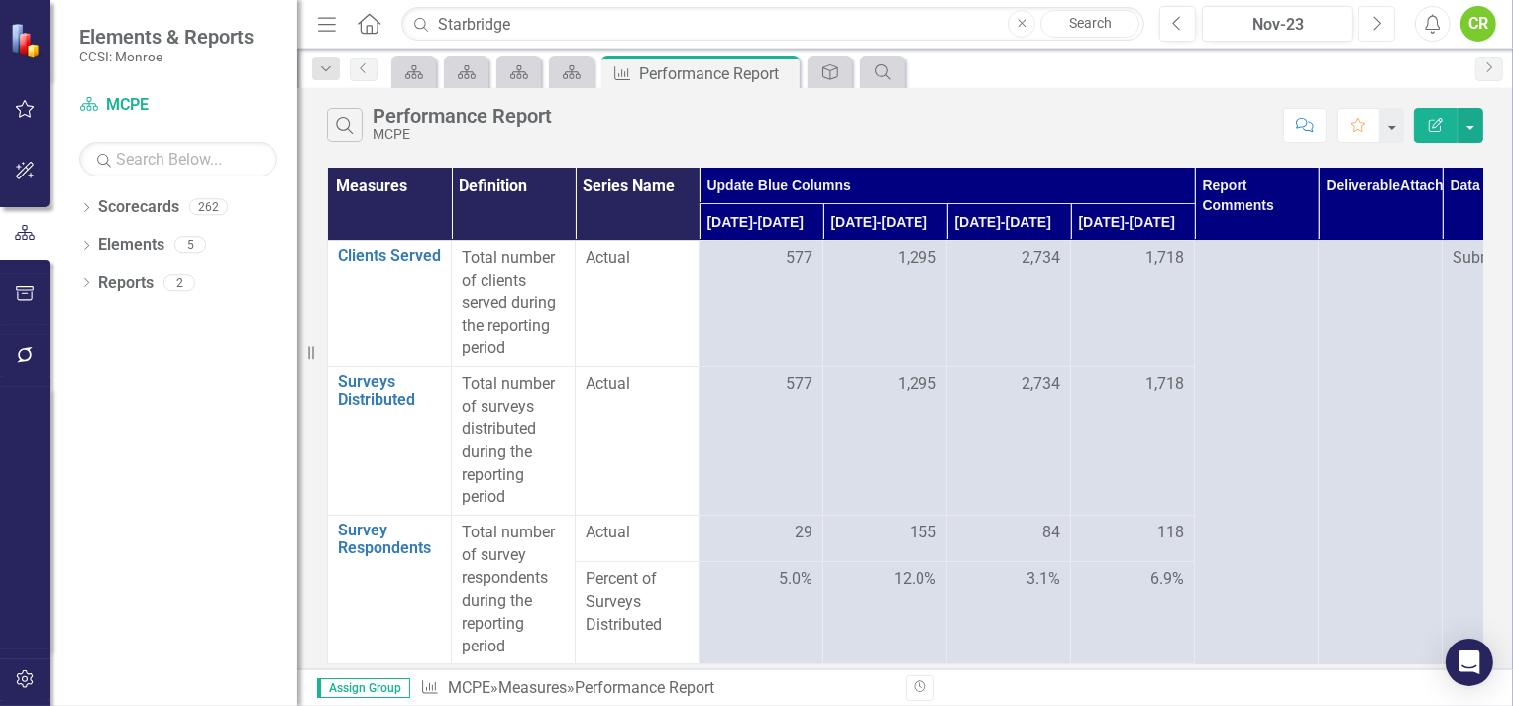
click at [1380, 23] on icon "Next" at bounding box center [1377, 24] width 11 height 18
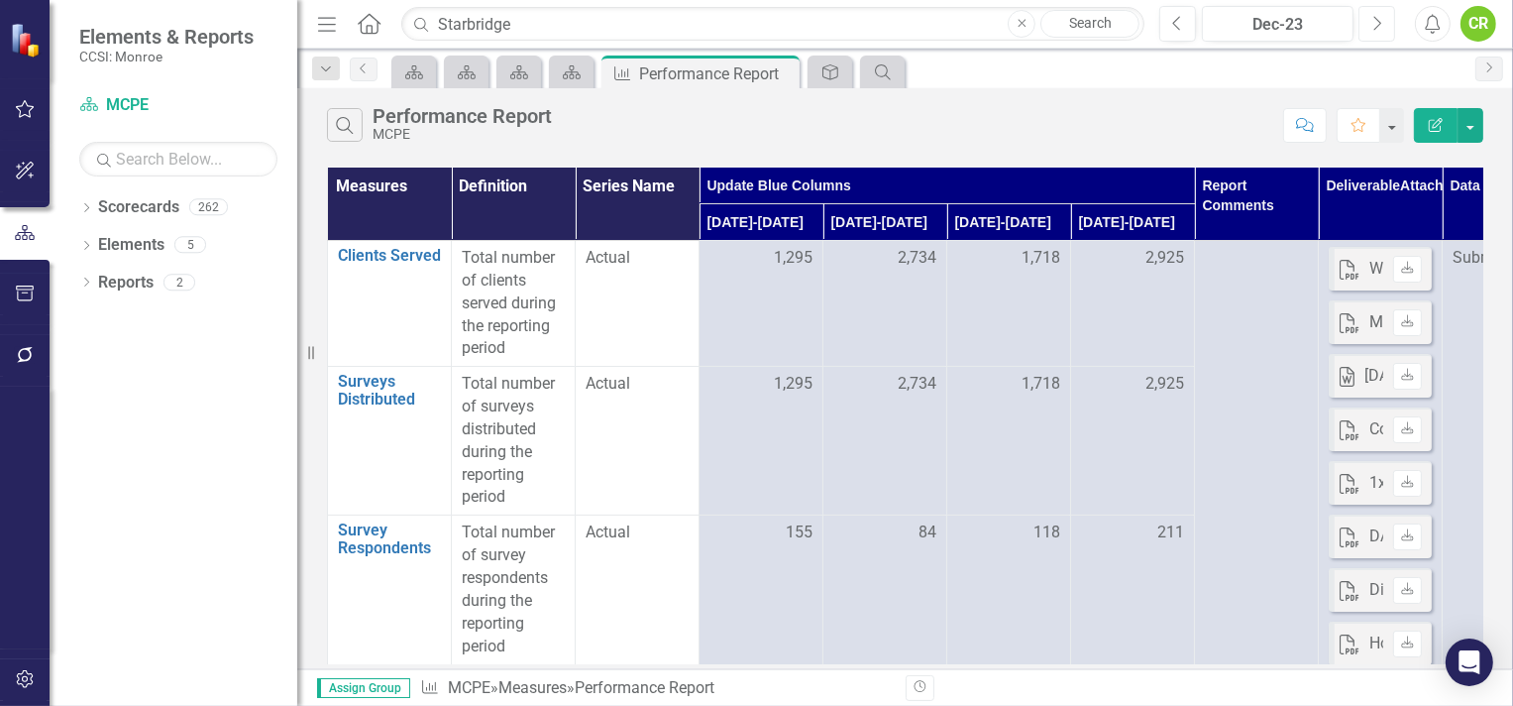
click at [1375, 16] on icon "Next" at bounding box center [1377, 24] width 11 height 18
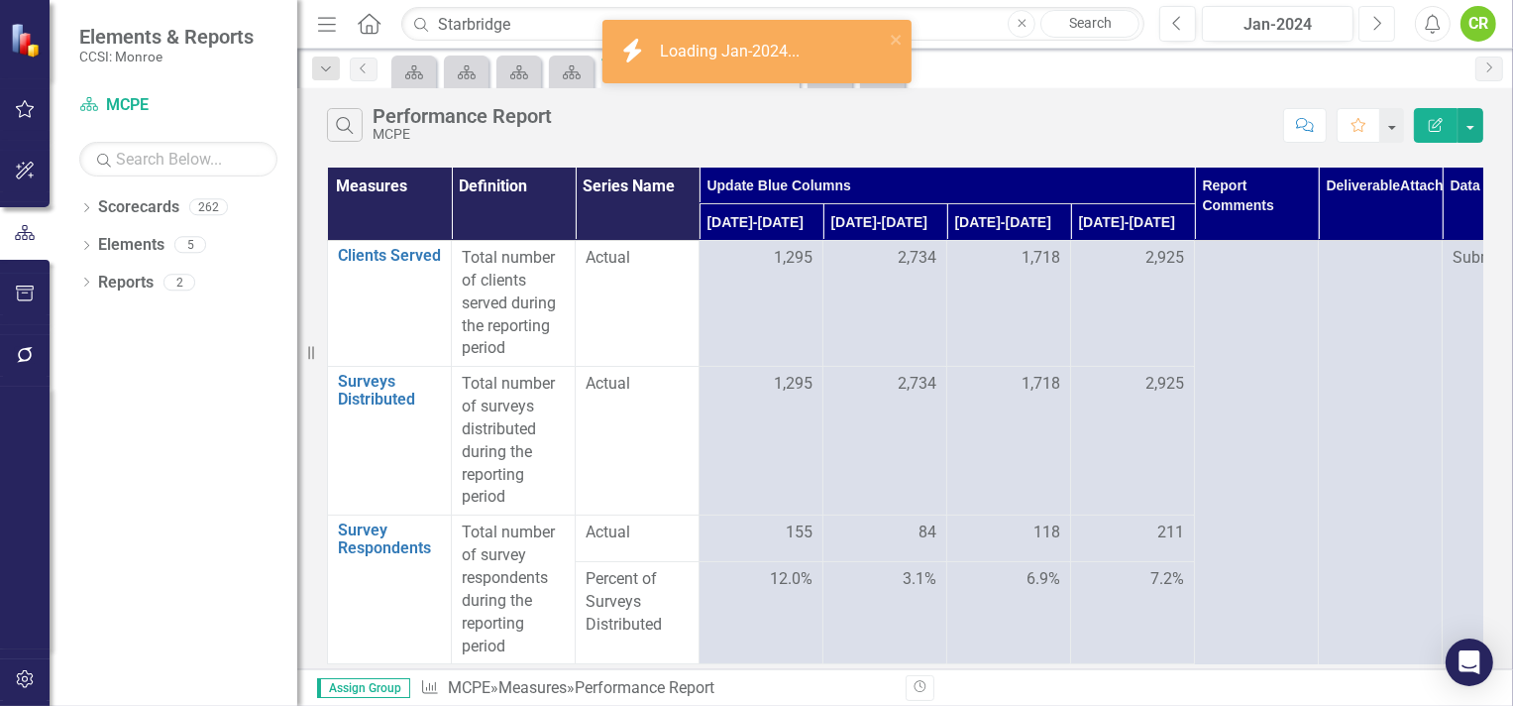
click at [1375, 16] on icon "Next" at bounding box center [1377, 24] width 11 height 18
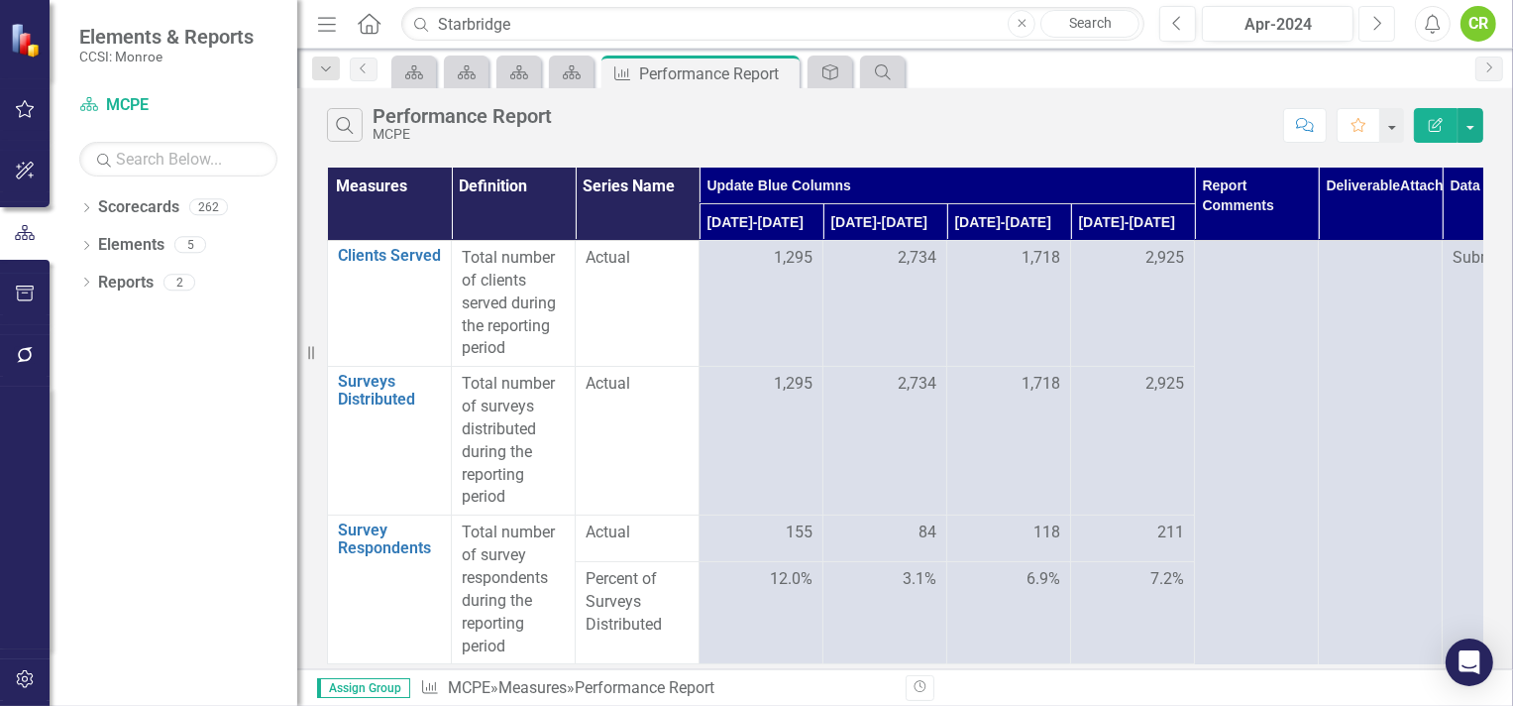
click at [1375, 16] on icon "Next" at bounding box center [1377, 24] width 11 height 18
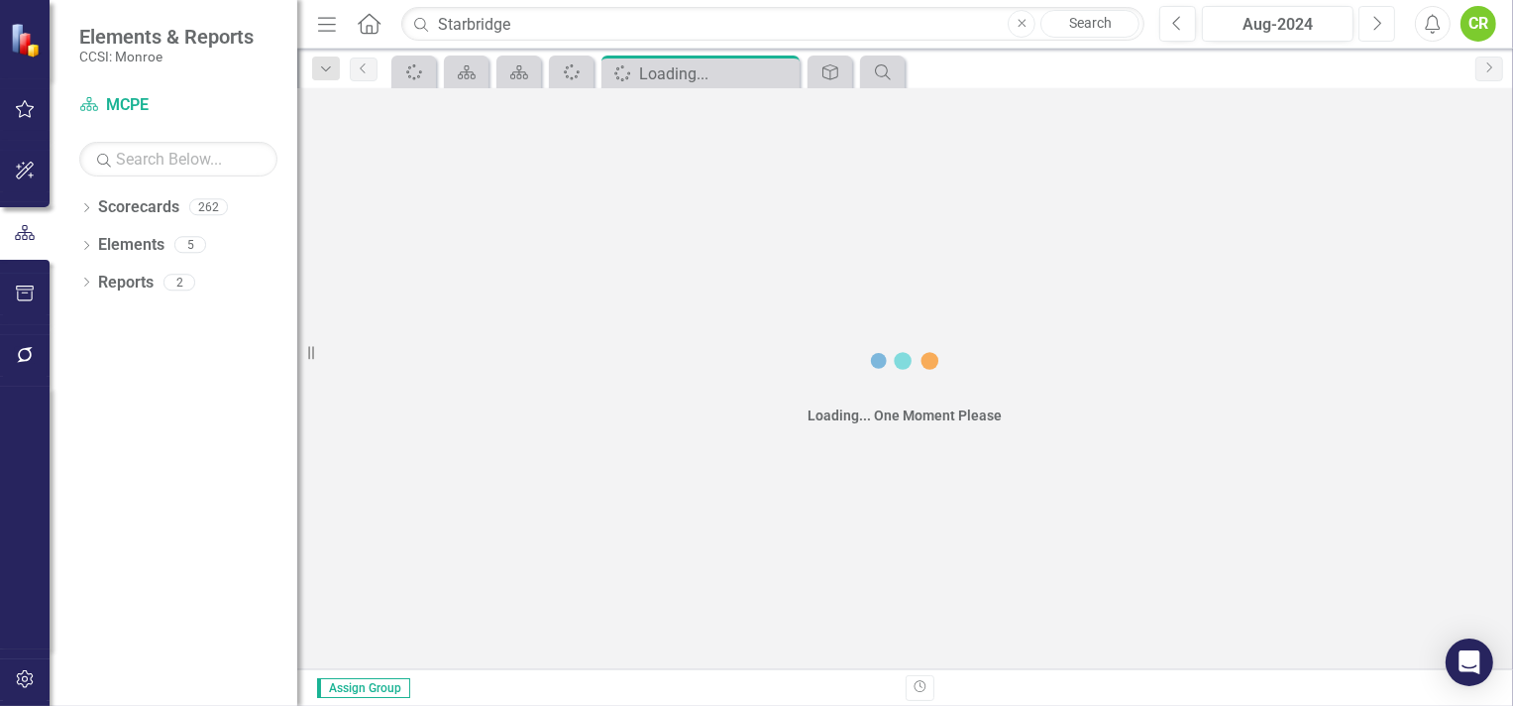
click at [1375, 16] on icon "Next" at bounding box center [1377, 24] width 11 height 18
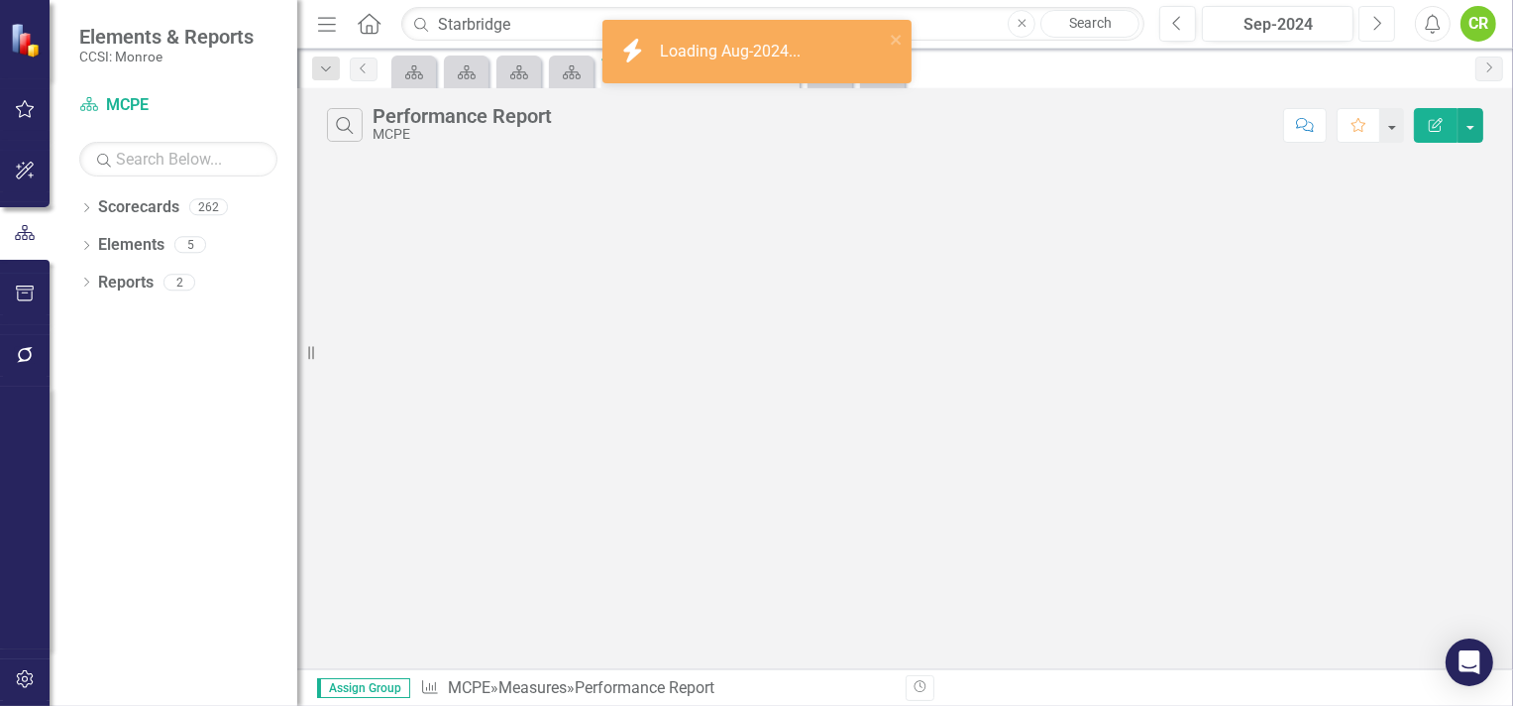
click at [1375, 16] on icon "Next" at bounding box center [1377, 24] width 11 height 18
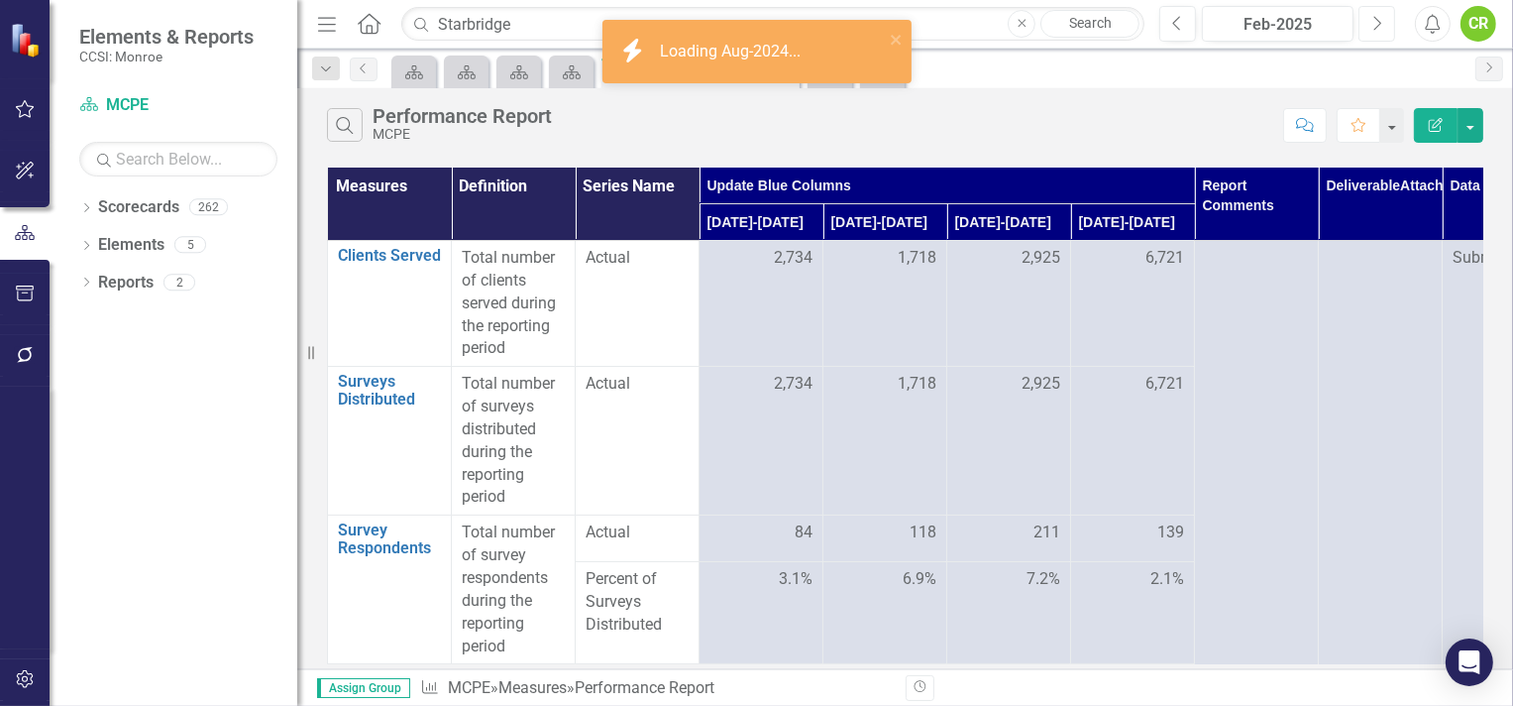
click at [1375, 16] on icon "Next" at bounding box center [1377, 24] width 11 height 18
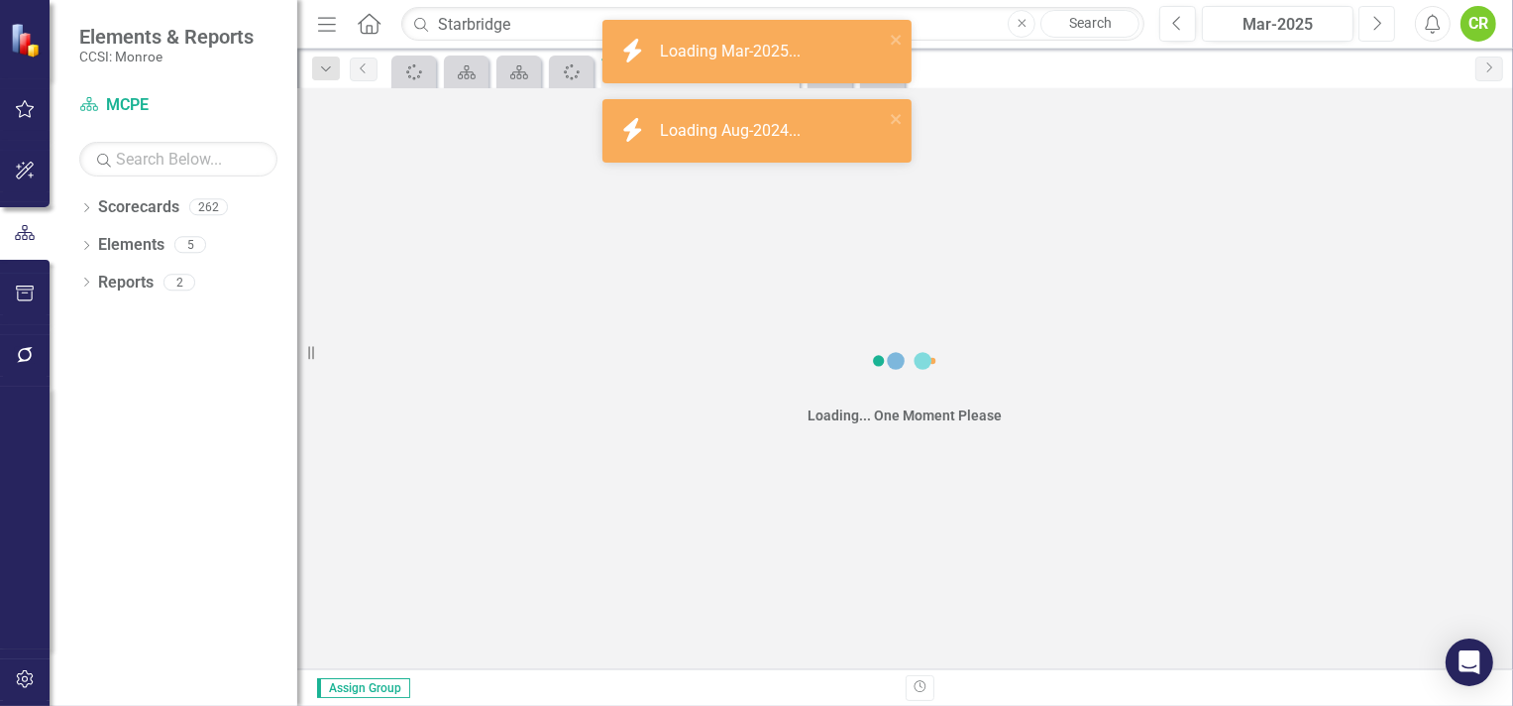
click at [1375, 16] on icon "Next" at bounding box center [1377, 24] width 11 height 18
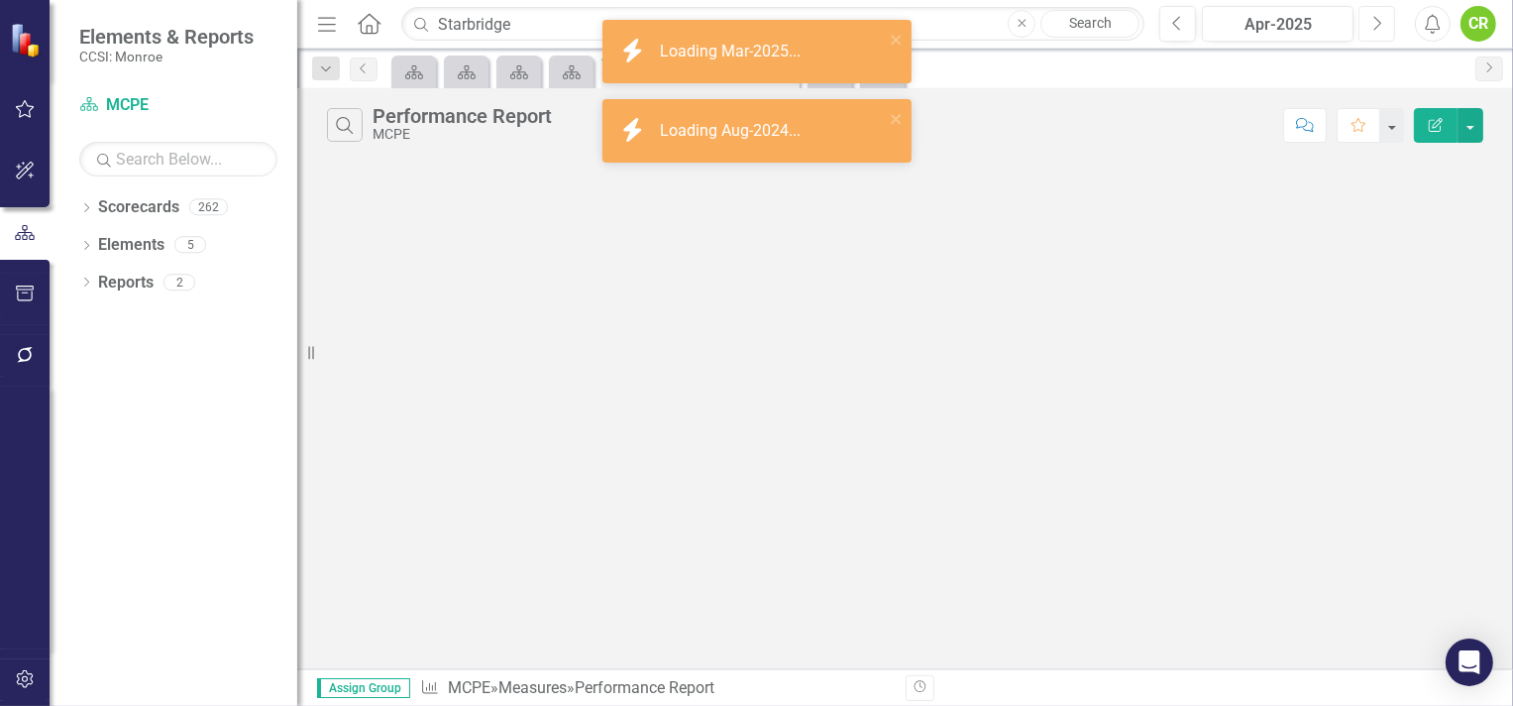
click at [1375, 16] on icon "Next" at bounding box center [1377, 24] width 11 height 18
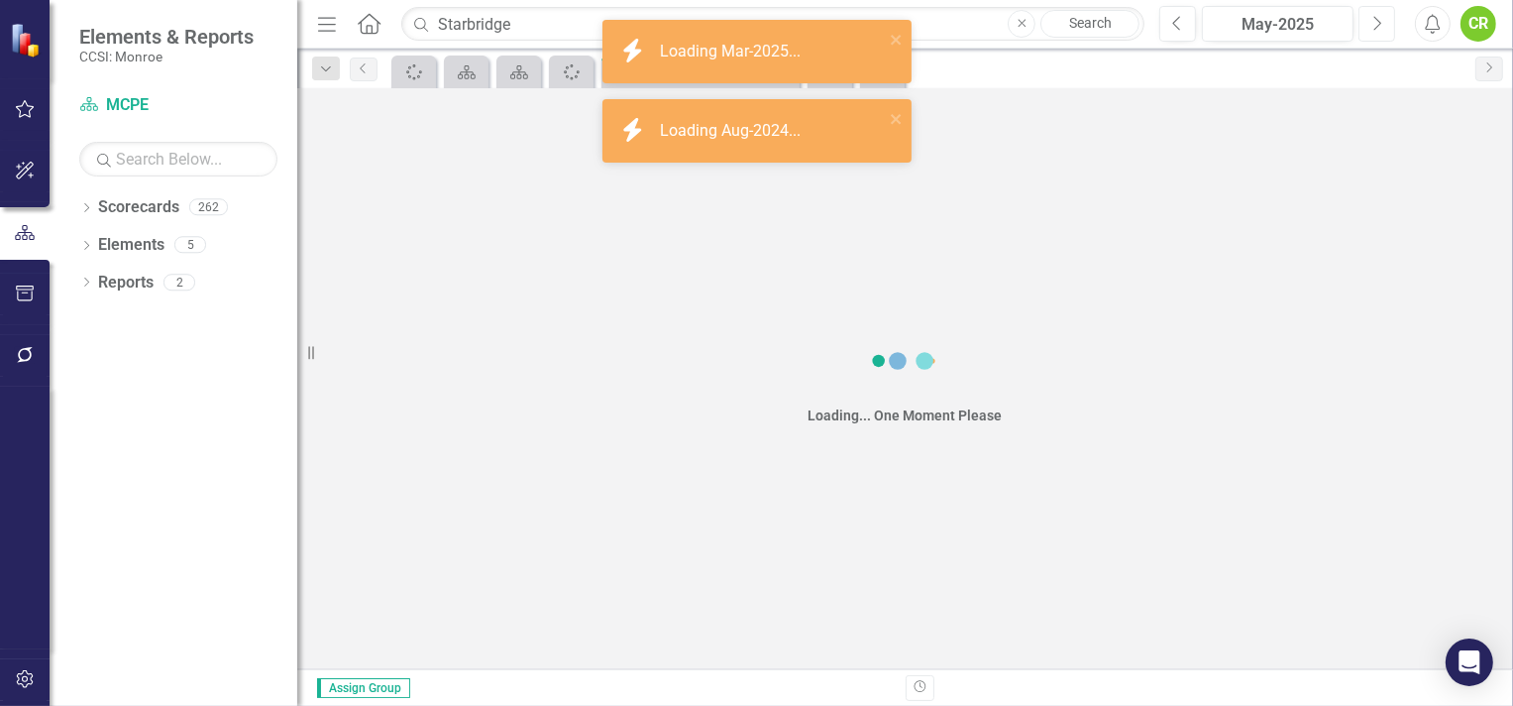
click at [1375, 16] on icon "Next" at bounding box center [1377, 24] width 11 height 18
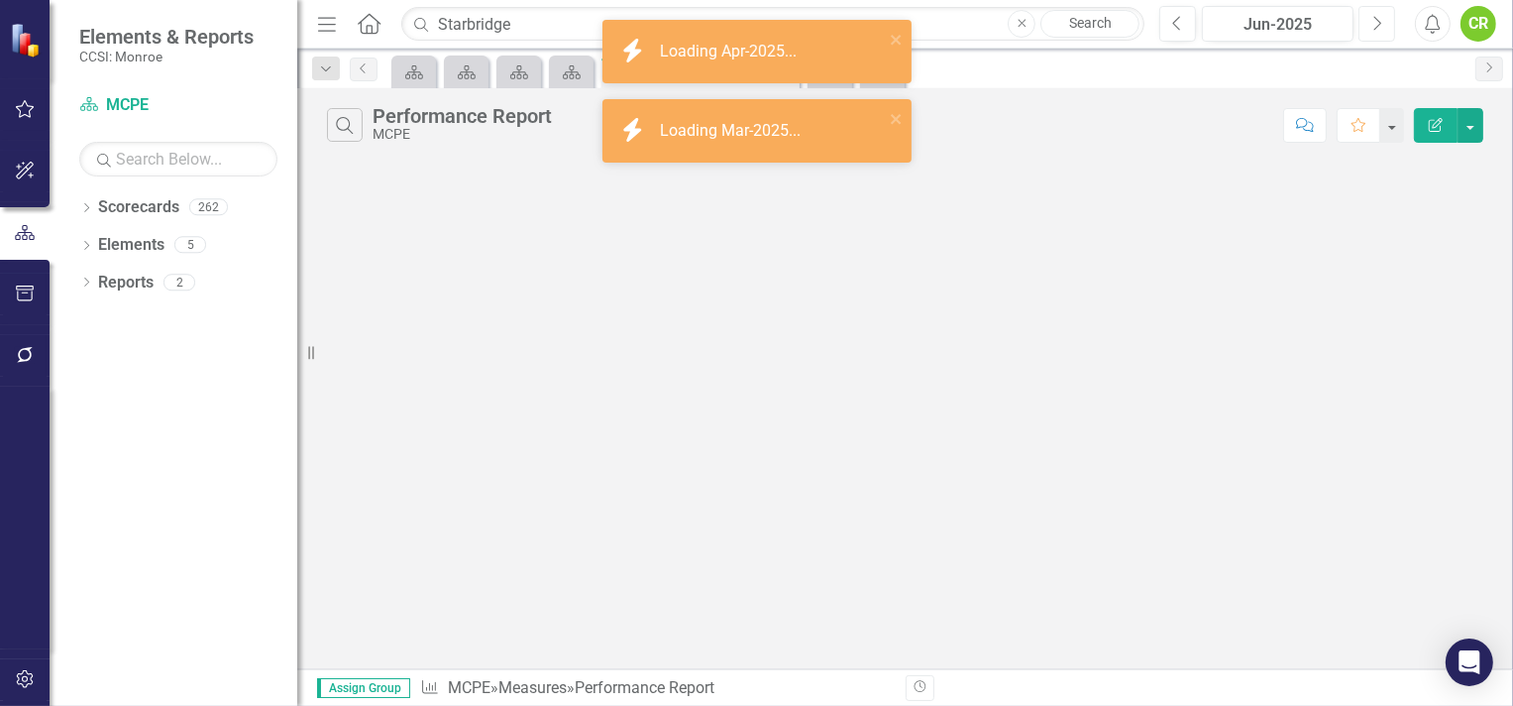
click at [1375, 16] on icon "Next" at bounding box center [1377, 24] width 11 height 18
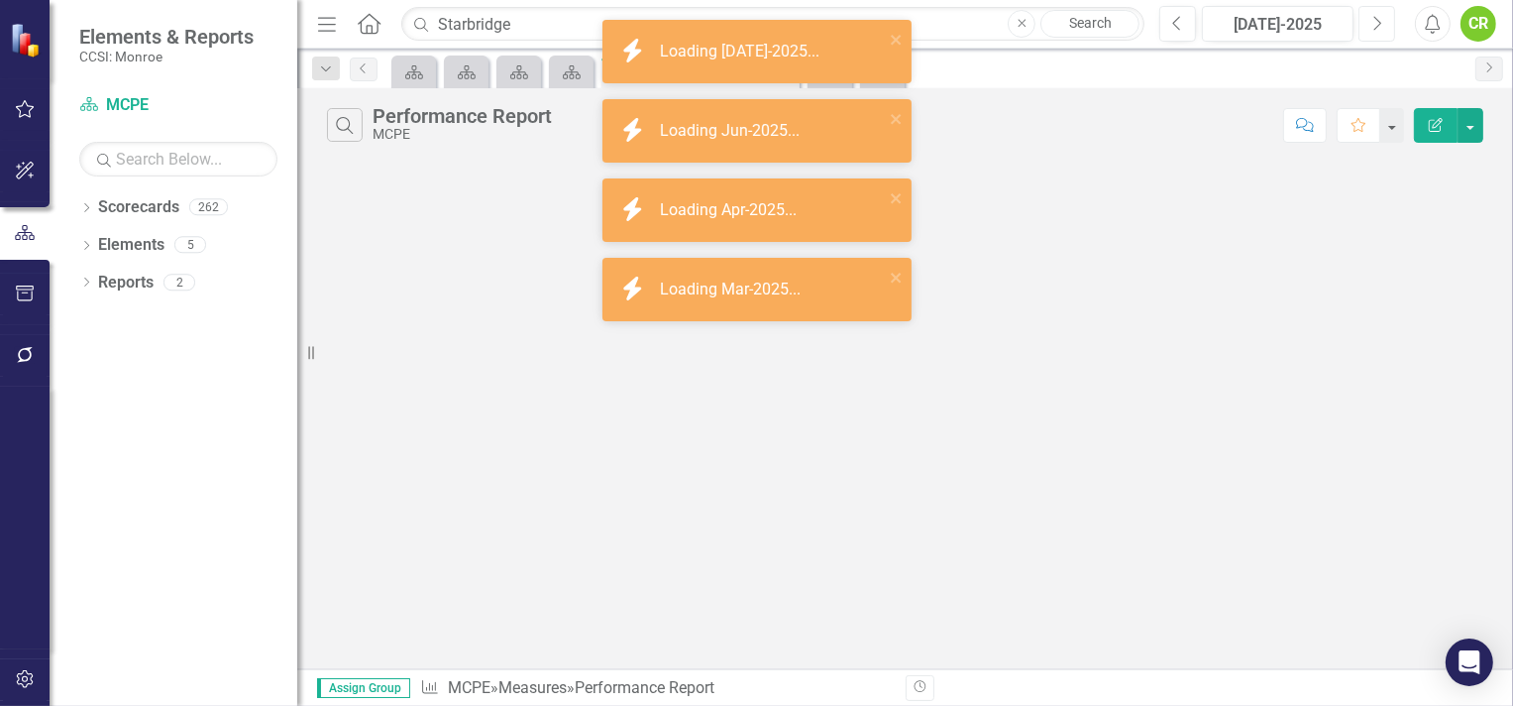
click at [1375, 16] on icon "Next" at bounding box center [1377, 24] width 11 height 18
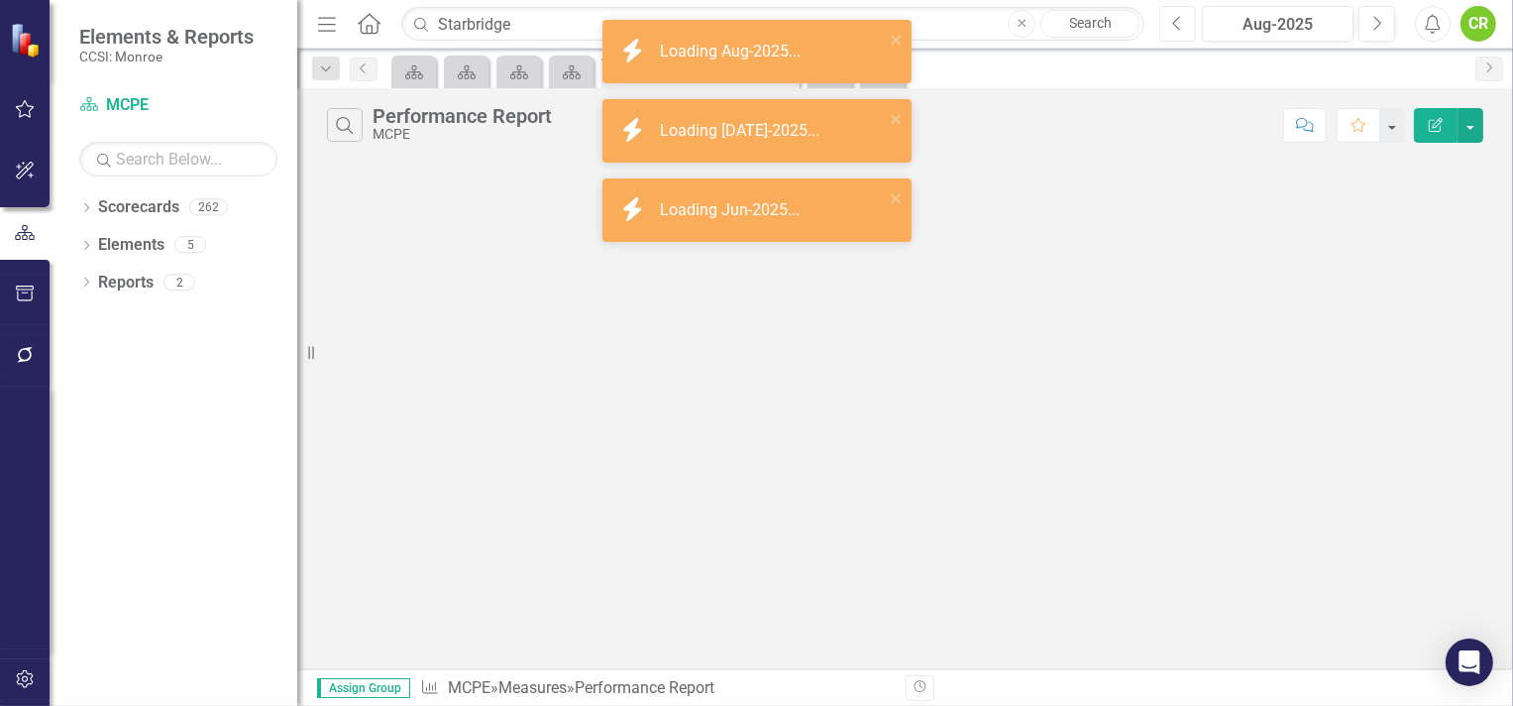
click at [1174, 16] on icon "Previous" at bounding box center [1177, 24] width 11 height 18
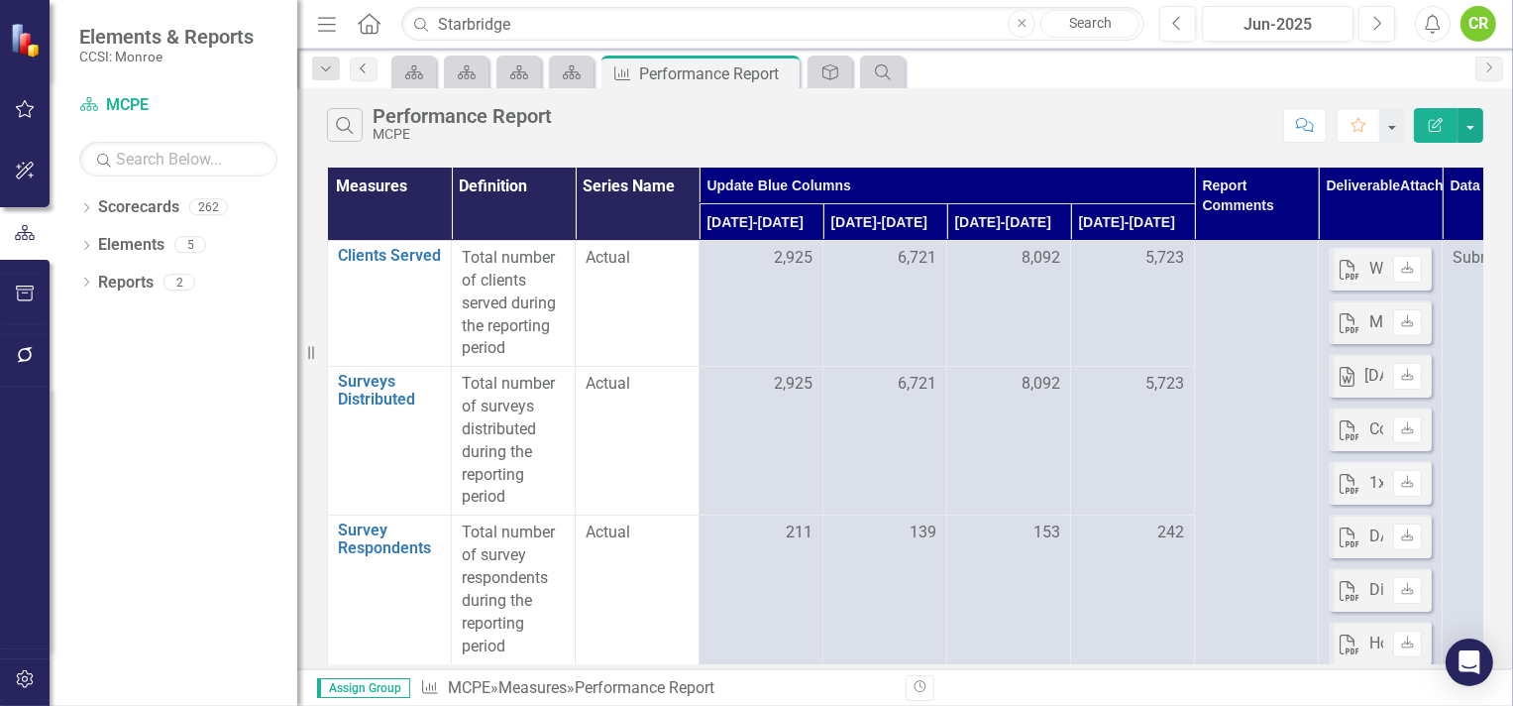
click at [360, 64] on icon "Previous" at bounding box center [364, 68] width 16 height 12
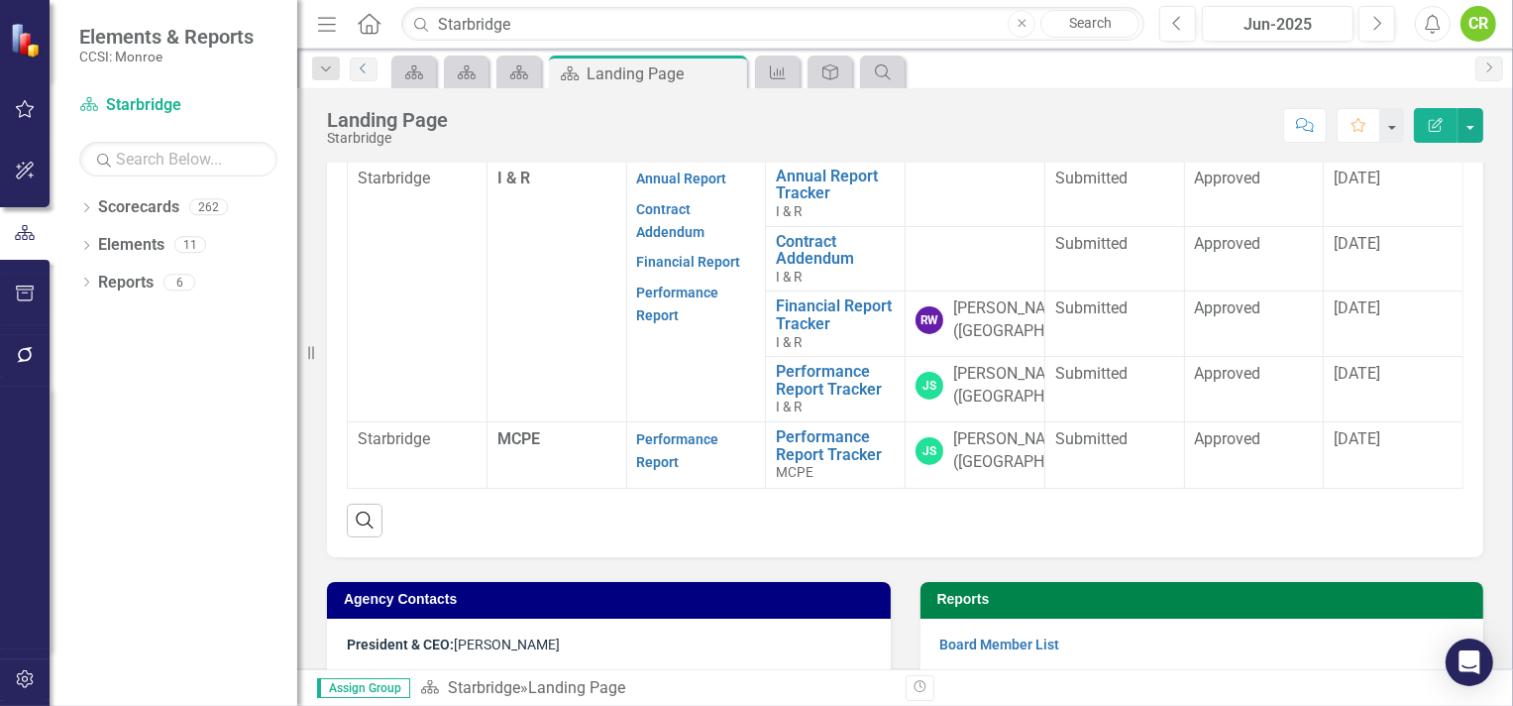
scroll to position [577, 0]
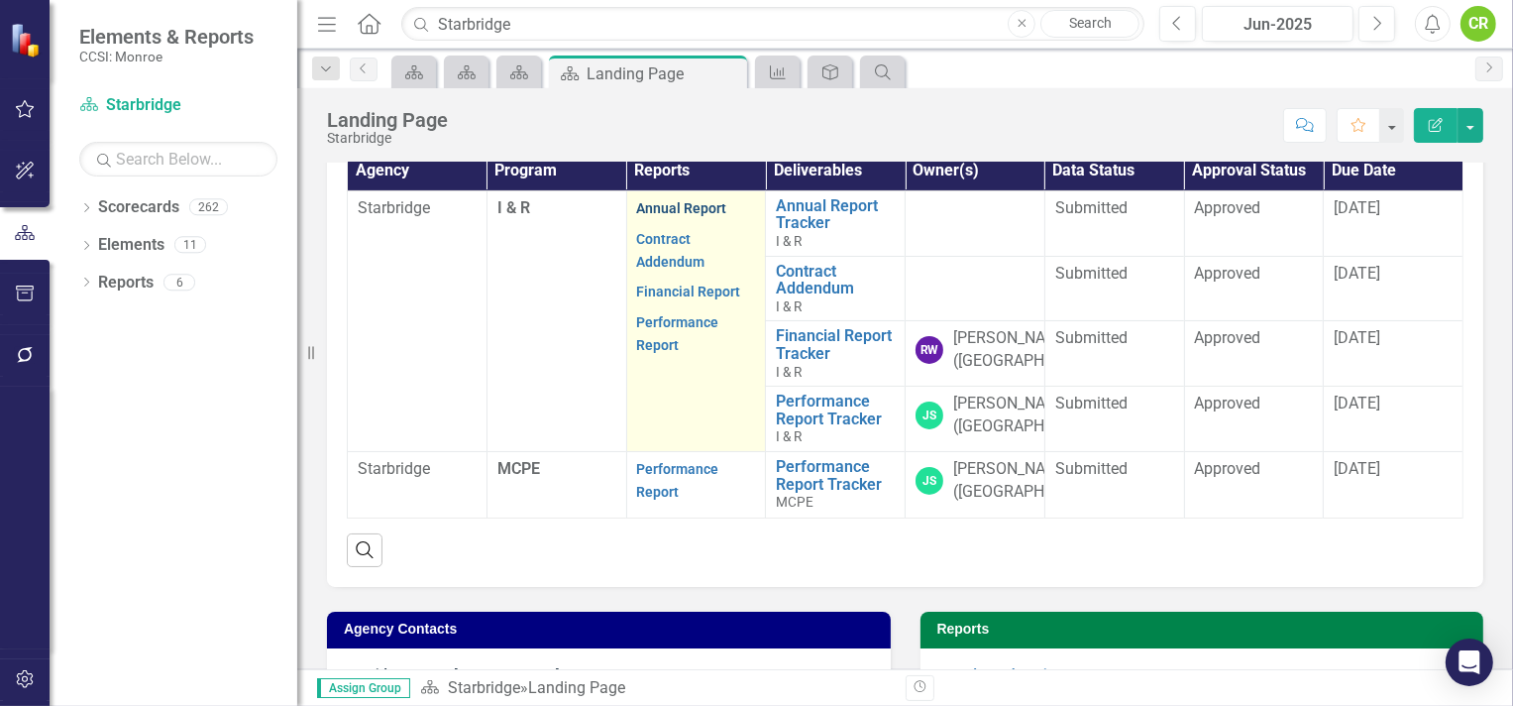
click at [659, 216] on link "Annual Report" at bounding box center [682, 208] width 90 height 16
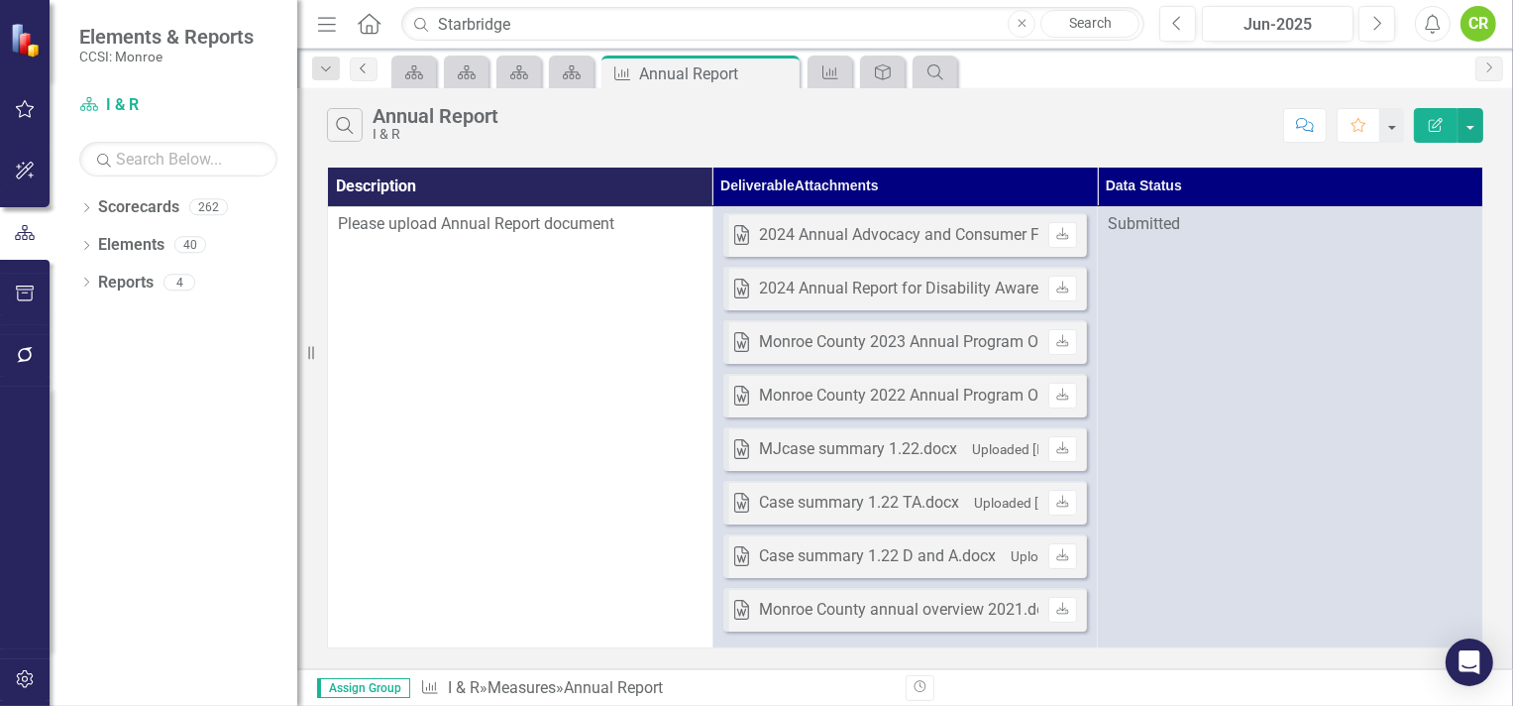
click at [372, 64] on link "Previous" at bounding box center [364, 69] width 28 height 24
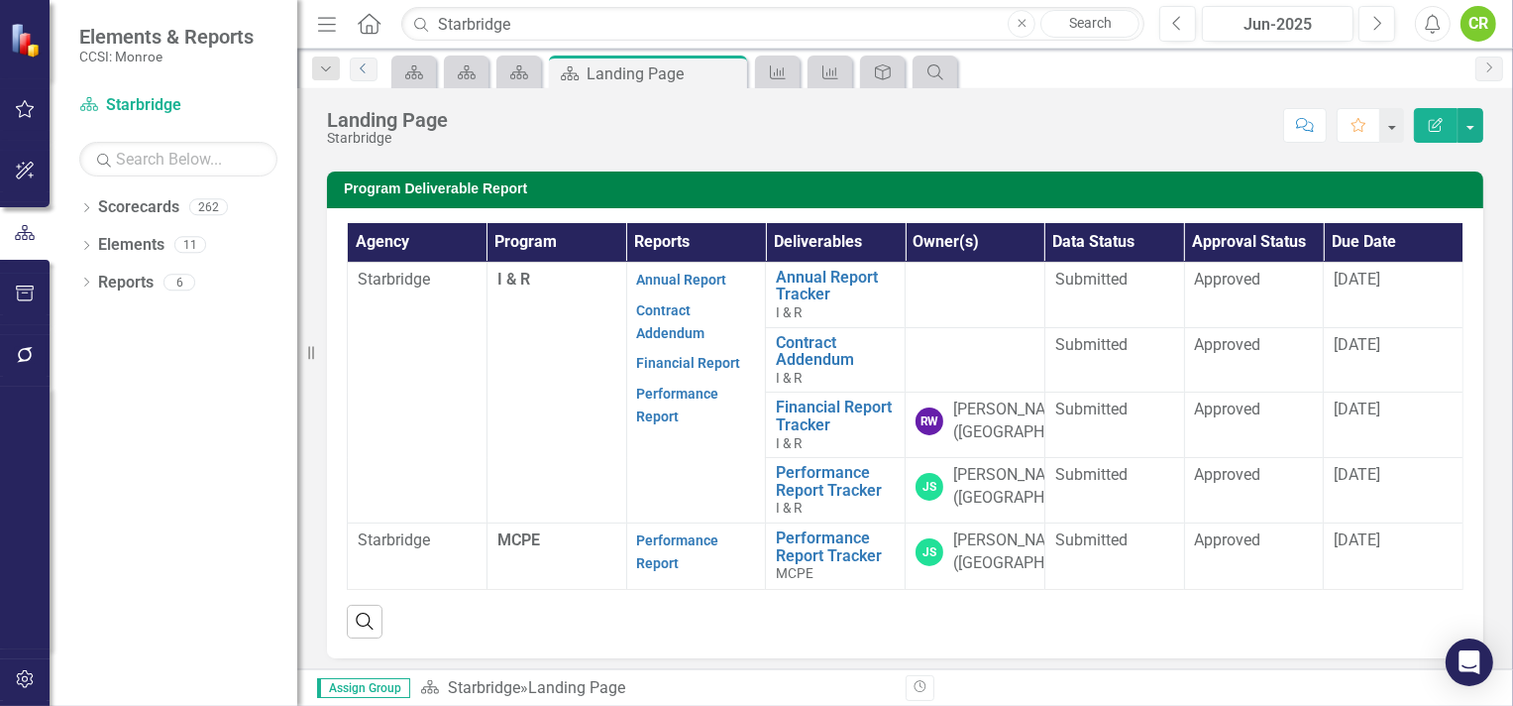
scroll to position [501, 0]
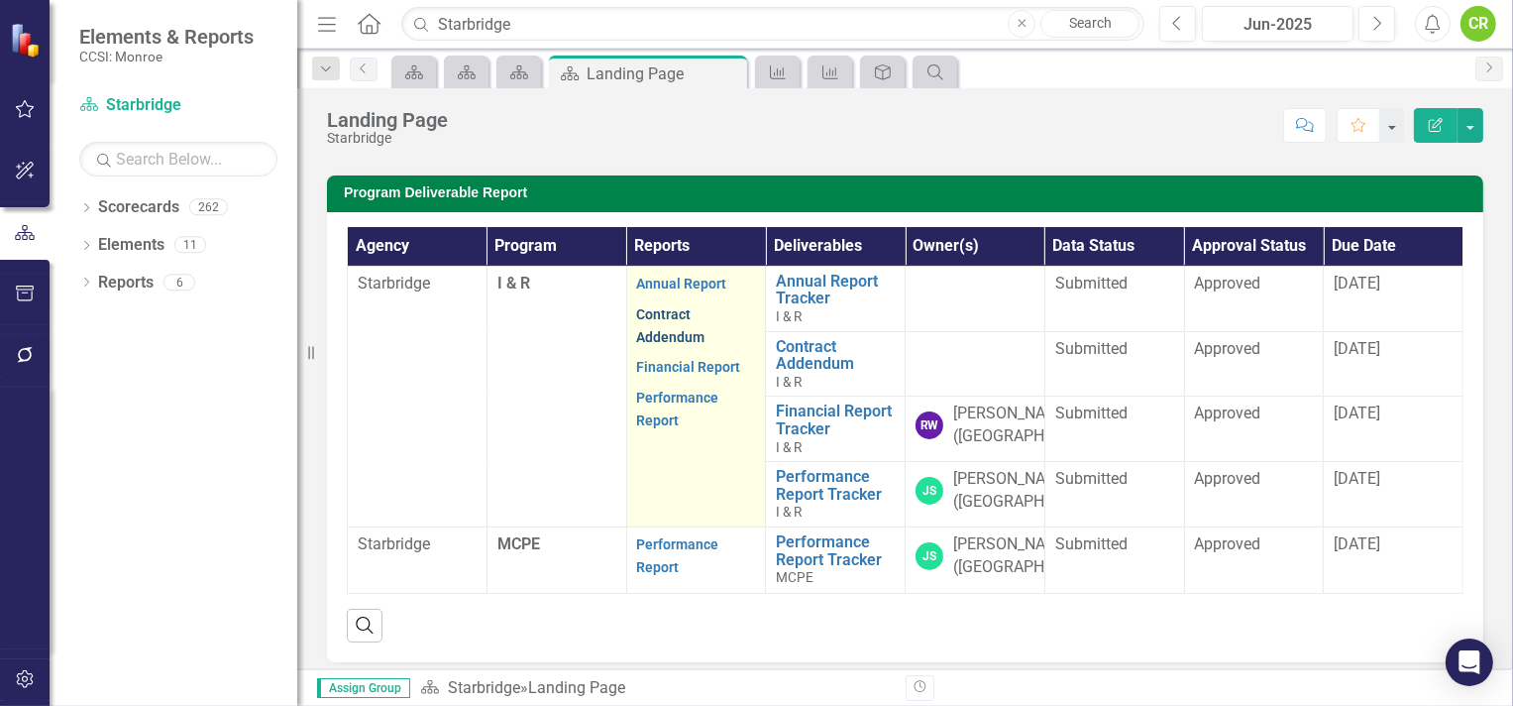
click at [655, 345] on link "Contract Addendum" at bounding box center [671, 325] width 68 height 39
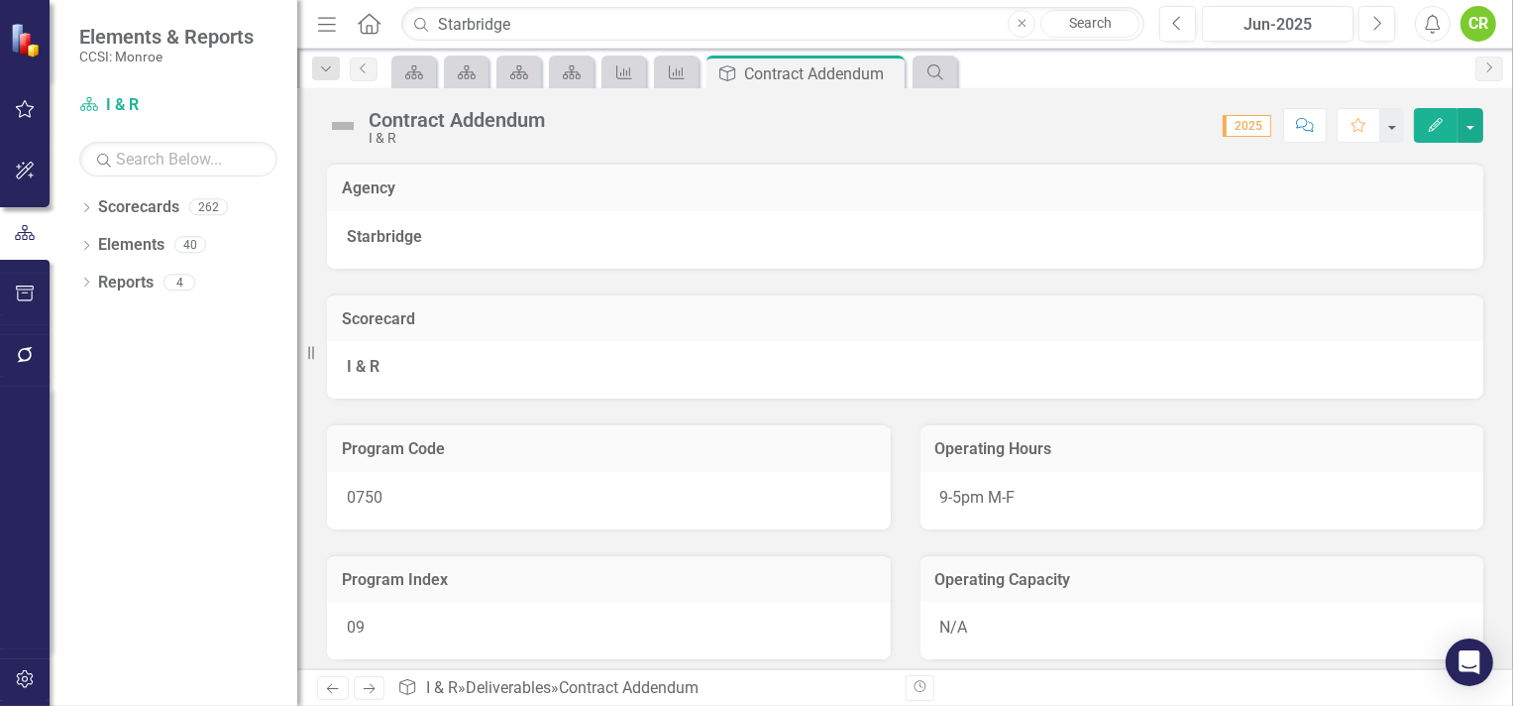
click at [1483, 21] on div "CR" at bounding box center [1479, 24] width 36 height 36
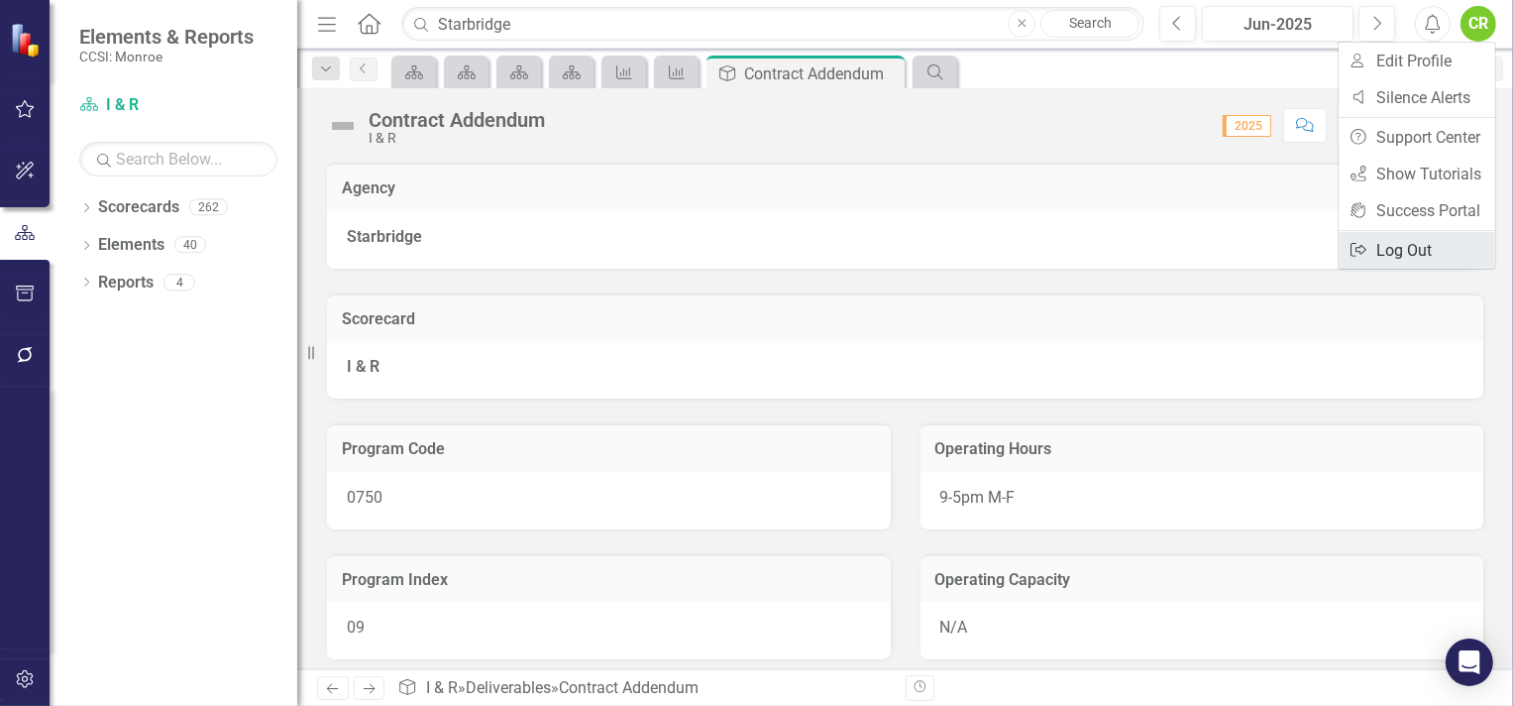
click at [1424, 245] on link "Logout Log Out" at bounding box center [1417, 250] width 157 height 37
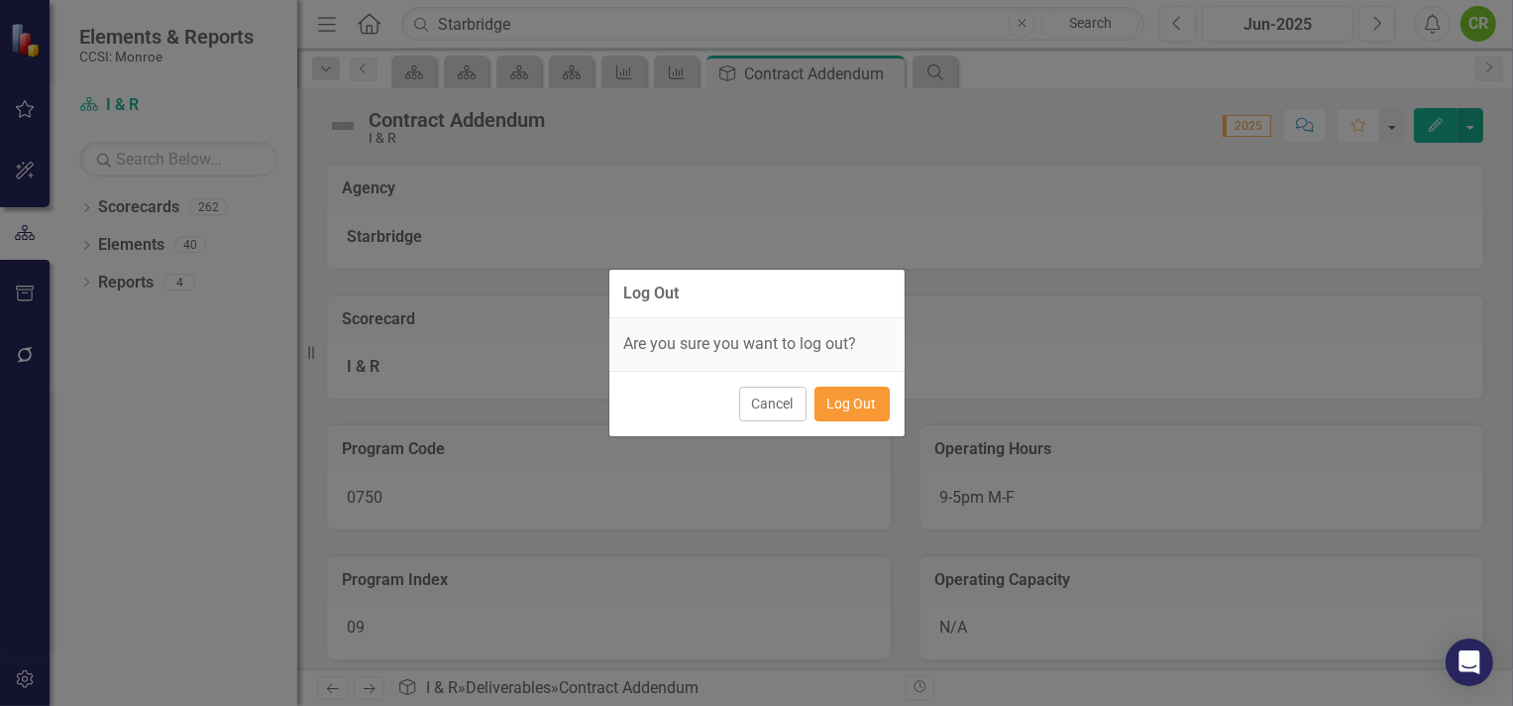
click at [845, 399] on button "Log Out" at bounding box center [852, 404] width 75 height 35
